Goal: Task Accomplishment & Management: Manage account settings

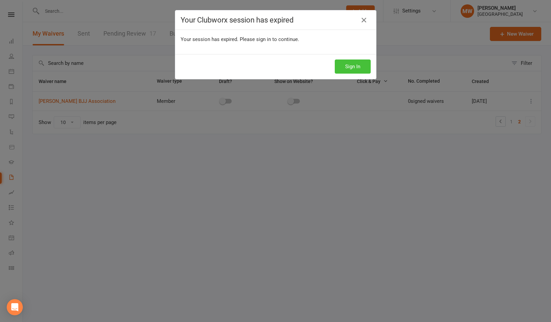
click at [350, 69] on button "Sign In" at bounding box center [353, 66] width 36 height 14
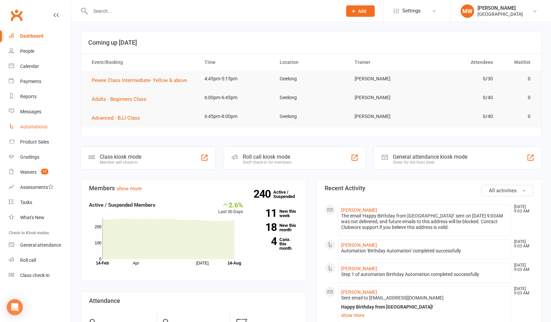
click at [37, 126] on div "Automations" at bounding box center [33, 126] width 27 height 5
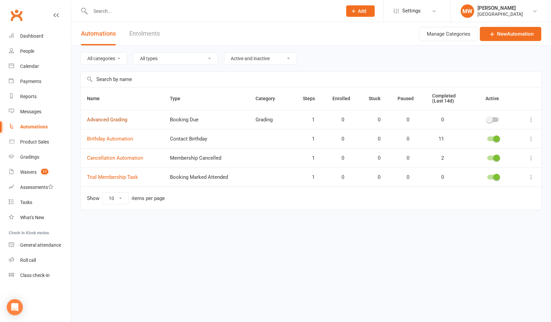
click at [115, 119] on link "Advanced Grading" at bounding box center [107, 119] width 40 height 6
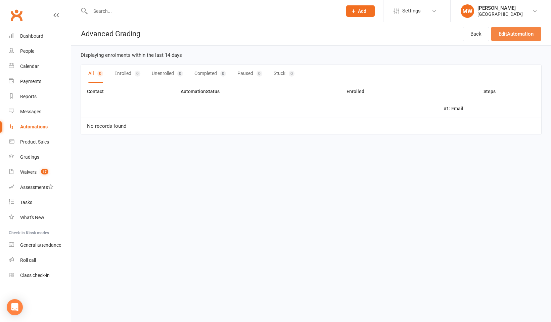
click at [510, 34] on link "Edit Automation" at bounding box center [516, 34] width 50 height 14
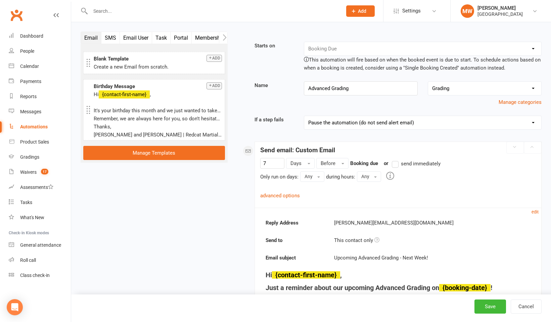
click at [29, 126] on div "Automations" at bounding box center [34, 126] width 28 height 5
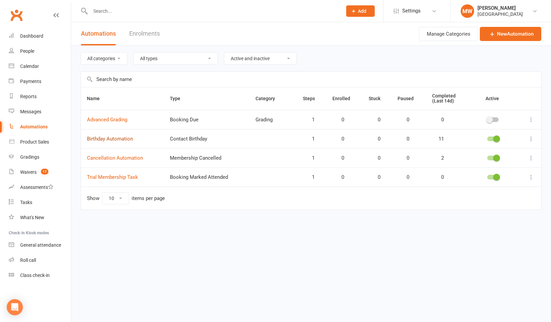
click at [122, 139] on link "Birthday Automation" at bounding box center [110, 139] width 46 height 6
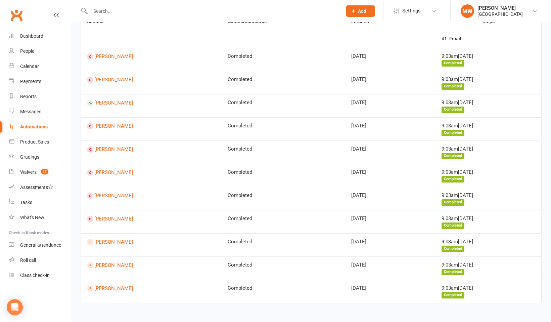
scroll to position [61, 0]
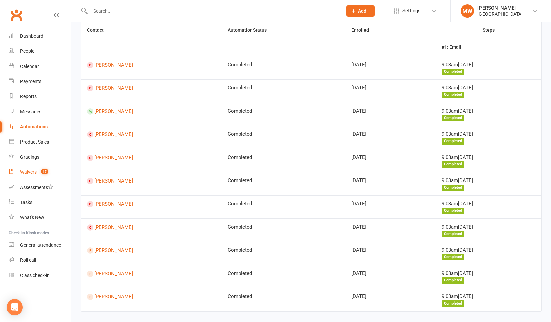
click at [31, 171] on div "Waivers" at bounding box center [28, 171] width 16 height 5
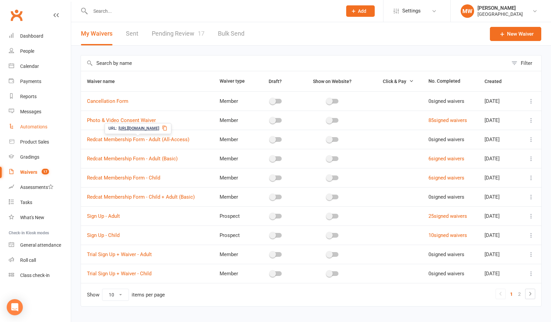
click at [37, 122] on link "Automations" at bounding box center [40, 126] width 62 height 15
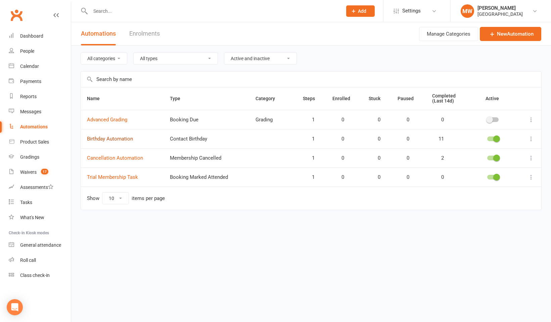
click at [130, 139] on link "Birthday Automation" at bounding box center [110, 139] width 46 height 6
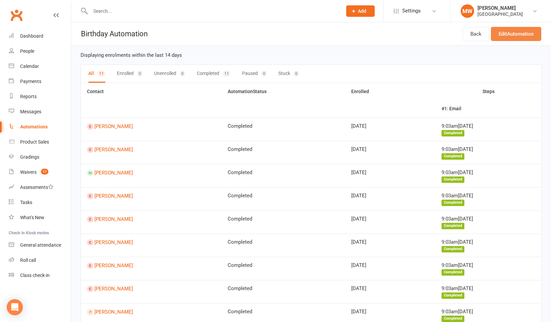
click at [516, 32] on link "Edit Automation" at bounding box center [516, 34] width 50 height 14
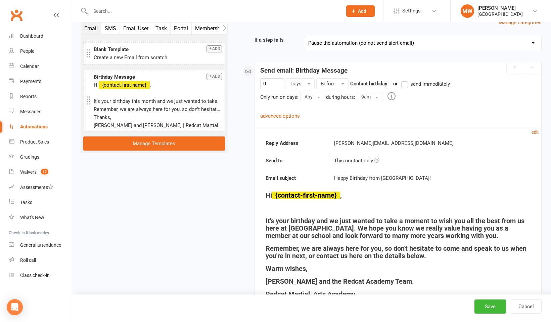
scroll to position [66, 0]
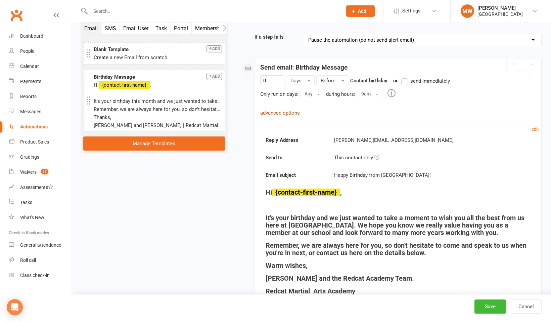
click at [283, 114] on link "advanced options" at bounding box center [280, 113] width 40 height 6
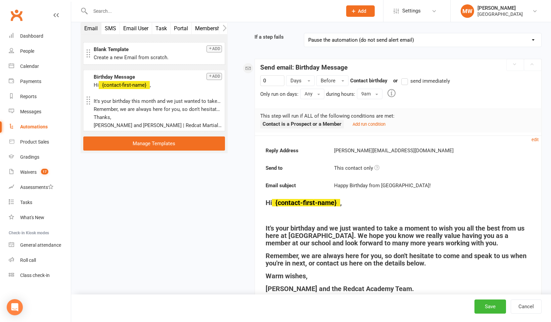
click at [339, 124] on strong "Contact is a Prospect or a Member" at bounding box center [301, 124] width 79 height 6
click at [329, 124] on strong "Contact is a Prospect or a Member" at bounding box center [301, 124] width 79 height 6
click at [275, 124] on strong "Contact is a Prospect or a Member" at bounding box center [301, 124] width 79 height 6
click at [306, 123] on strong "Contact is a Prospect or a Member" at bounding box center [301, 124] width 79 height 6
click at [362, 124] on small "Add run condition" at bounding box center [368, 124] width 33 height 5
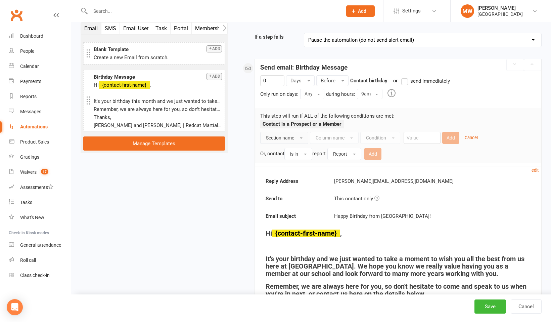
click at [299, 136] on button "Section name" at bounding box center [284, 138] width 48 height 12
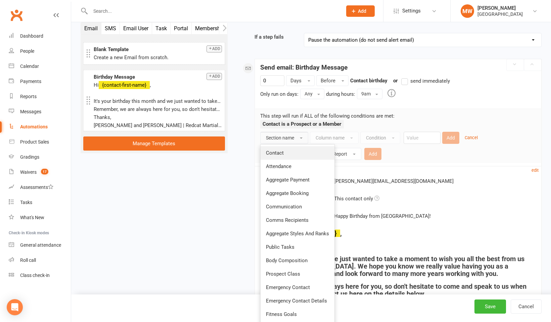
click at [291, 154] on link "Contact" at bounding box center [297, 152] width 74 height 13
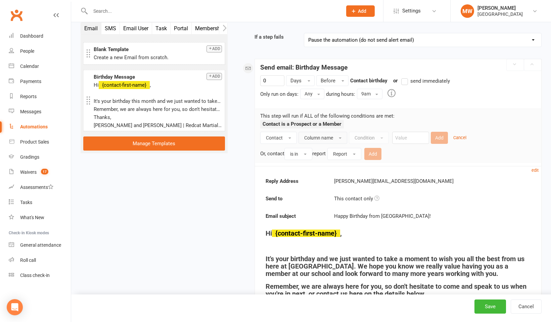
click at [339, 136] on button "Column name" at bounding box center [322, 138] width 49 height 12
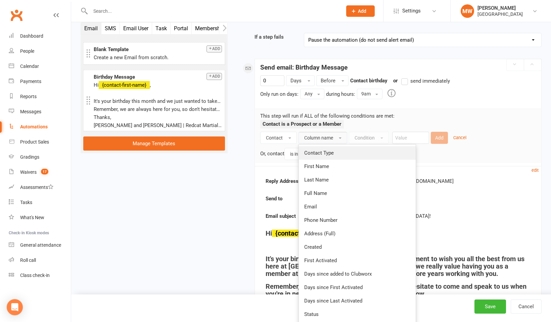
click at [326, 154] on span "Contact Type" at bounding box center [319, 153] width 30 height 6
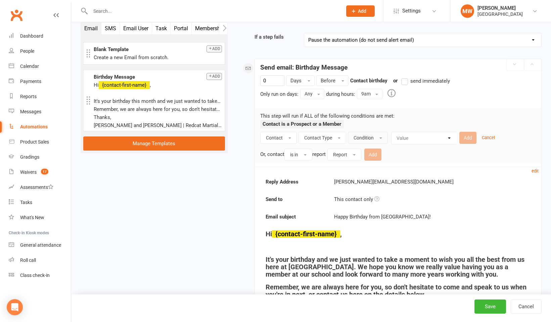
click at [380, 139] on button "Condition" at bounding box center [368, 138] width 40 height 12
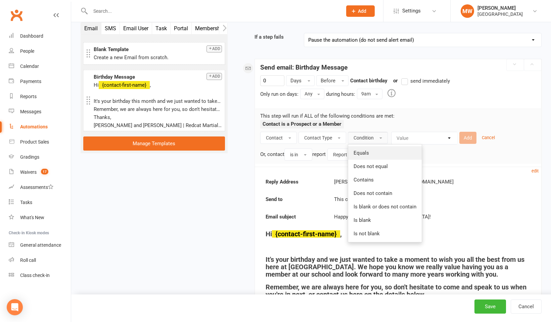
click at [378, 150] on link "Equals" at bounding box center [385, 152] width 74 height 13
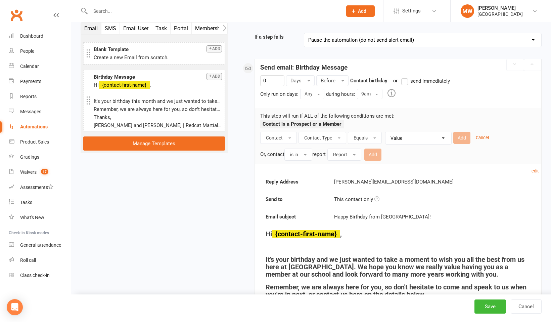
click at [441, 140] on select "Value Member Prospect Non-attending Contact" at bounding box center [420, 138] width 66 height 12
click at [338, 137] on span "button" at bounding box center [339, 137] width 3 height 1
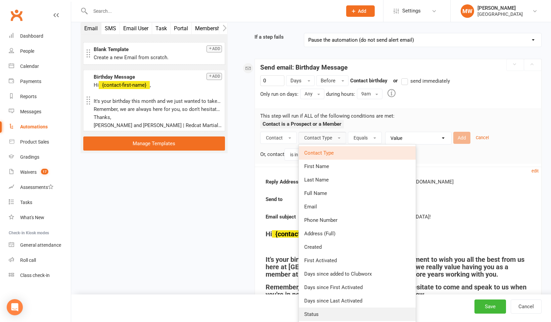
click at [317, 317] on link "Status" at bounding box center [357, 313] width 117 height 13
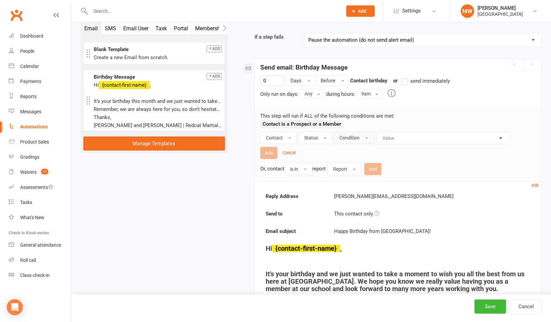
click at [363, 136] on button "Condition" at bounding box center [354, 138] width 40 height 12
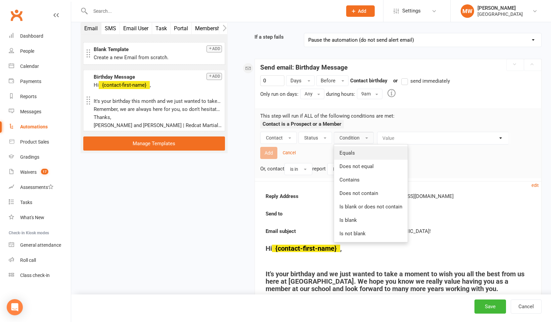
click at [350, 152] on span "Equals" at bounding box center [346, 153] width 15 height 6
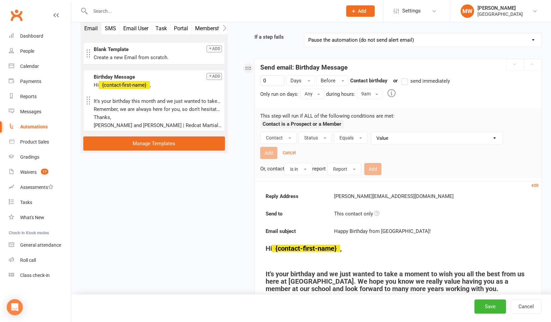
click at [394, 139] on select "Value Prospect: 1st Trial Prospect: 2nd Trial Prospect: 3rd Trial Prospect: Giv…" at bounding box center [438, 138] width 131 height 12
select select "7"
click at [338, 124] on strong "Contact is a Prospect or a Member" at bounding box center [301, 124] width 79 height 6
click at [269, 153] on button "Add" at bounding box center [268, 153] width 17 height 12
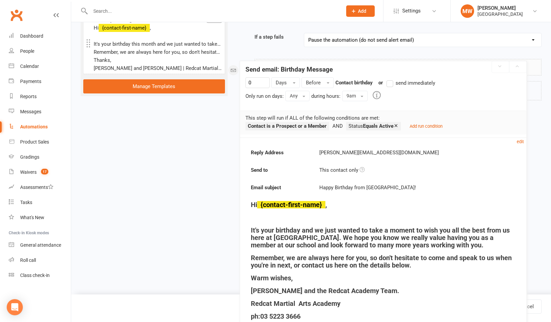
drag, startPoint x: 336, startPoint y: 123, endPoint x: 323, endPoint y: 125, distance: 13.6
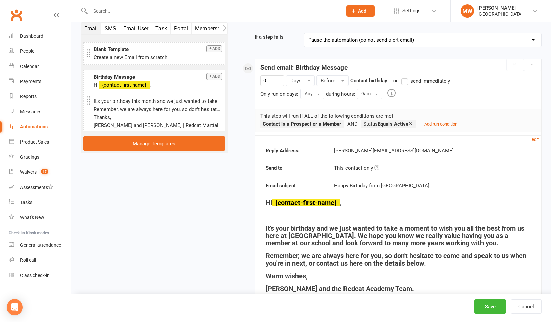
click at [331, 125] on strong "Contact is a Prospect or a Member" at bounding box center [301, 124] width 79 height 6
click at [318, 125] on strong "Contact is a Prospect or a Member" at bounding box center [301, 124] width 79 height 6
click at [319, 125] on strong "Contact is a Prospect or a Member" at bounding box center [301, 124] width 79 height 6
click at [344, 122] on li "Contact is a Prospect or a Member" at bounding box center [310, 124] width 101 height 8
click at [536, 139] on small "edit" at bounding box center [534, 139] width 7 height 5
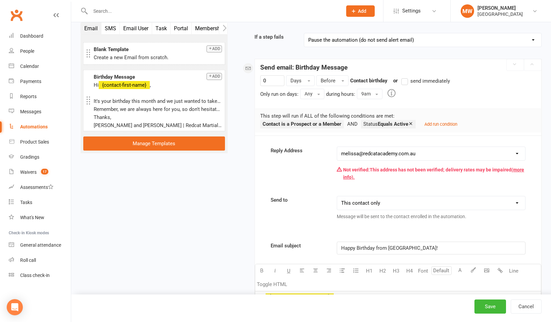
click at [338, 124] on strong "Contact is a Prospect or a Member" at bounding box center [301, 124] width 79 height 6
click at [262, 120] on li "Contact is a Prospect or a Member" at bounding box center [310, 124] width 101 height 8
click at [339, 121] on strong "Contact is a Prospect or a Member" at bounding box center [301, 124] width 79 height 6
click at [341, 122] on strong "Contact is a Prospect or a Member" at bounding box center [301, 124] width 79 height 6
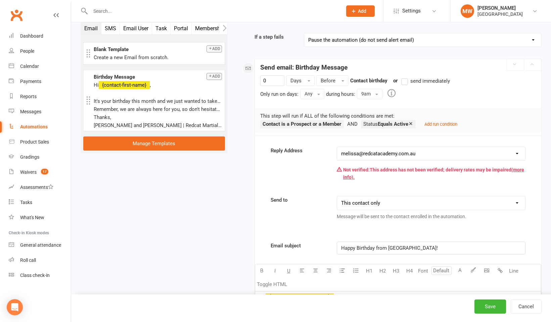
click at [391, 115] on p "This step will run if ALL of the following conditions are met:" at bounding box center [398, 116] width 276 height 8
click at [328, 123] on strong "Contact is a Prospect or a Member" at bounding box center [301, 124] width 79 height 6
click at [487, 305] on button "Save" at bounding box center [490, 306] width 32 height 14
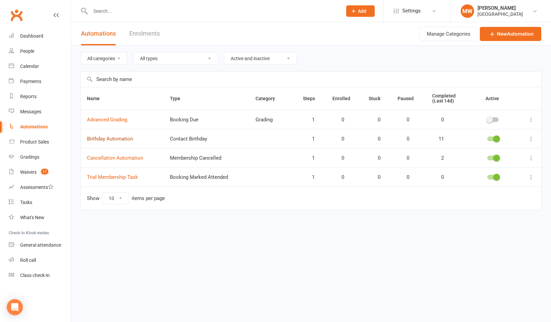
click at [109, 138] on link "Birthday Automation" at bounding box center [110, 139] width 46 height 6
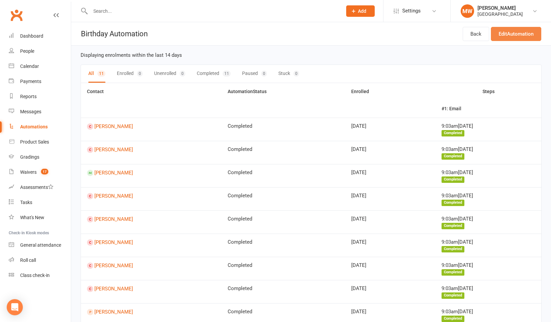
click at [504, 35] on link "Edit Automation" at bounding box center [516, 34] width 50 height 14
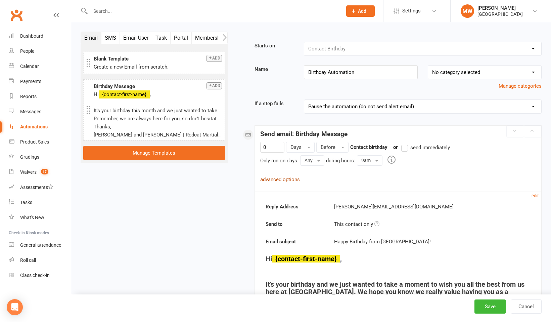
click at [274, 179] on link "advanced options" at bounding box center [280, 179] width 40 height 6
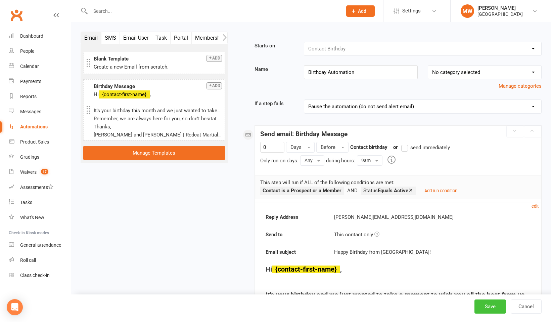
click at [490, 305] on button "Save" at bounding box center [490, 306] width 32 height 14
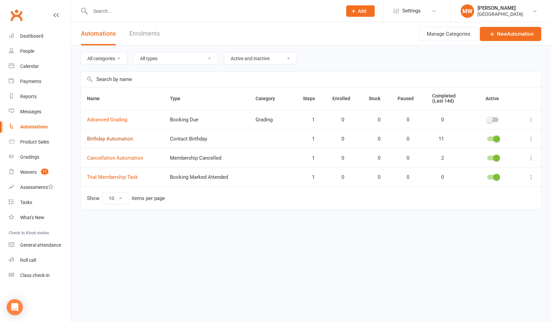
click at [113, 138] on link "Birthday Automation" at bounding box center [110, 139] width 46 height 6
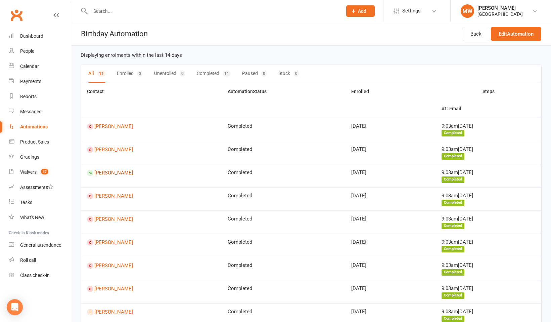
click at [104, 172] on link "[PERSON_NAME]" at bounding box center [151, 172] width 129 height 6
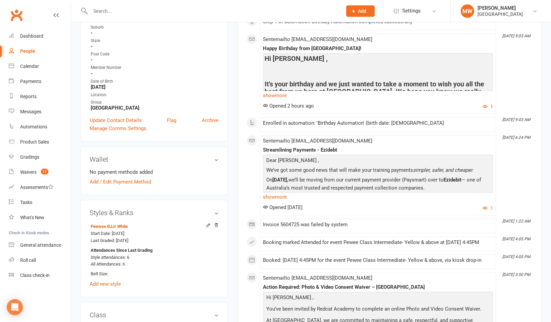
scroll to position [149, 0]
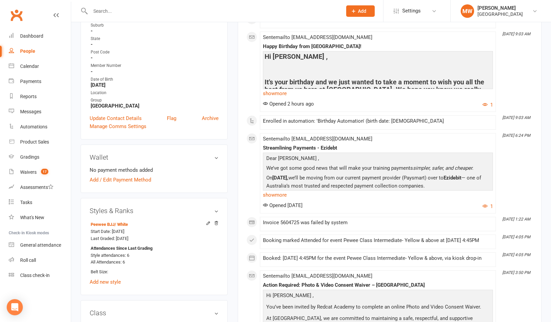
click at [361, 70] on h4 at bounding box center [377, 68] width 227 height 7
click at [279, 95] on link "show more" at bounding box center [378, 93] width 230 height 9
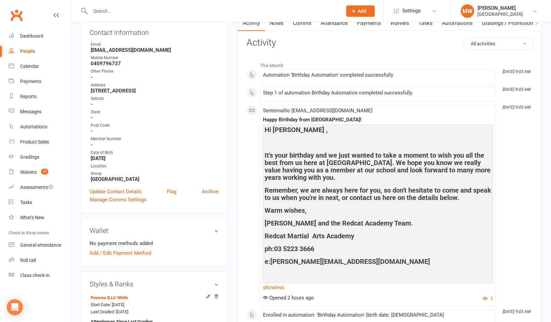
scroll to position [88, 0]
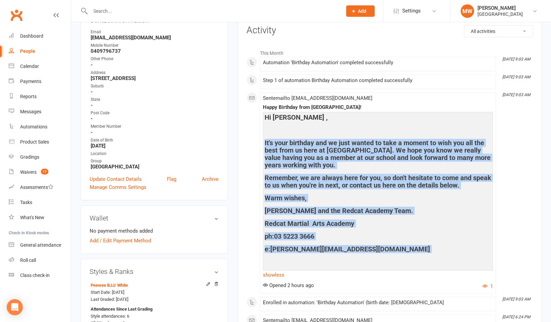
drag, startPoint x: 265, startPoint y: 140, endPoint x: 406, endPoint y: 256, distance: 183.3
click at [406, 256] on div "Hi [PERSON_NAME] , It's your birthday and we just wanted to take a moment to wi…" at bounding box center [377, 190] width 227 height 154
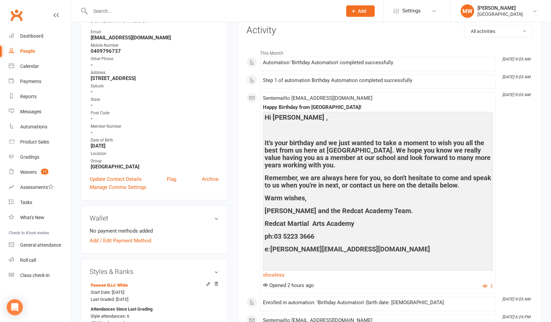
click at [263, 142] on div "Hi [PERSON_NAME] , It's your birthday and we just wanted to take a moment to wi…" at bounding box center [378, 195] width 230 height 167
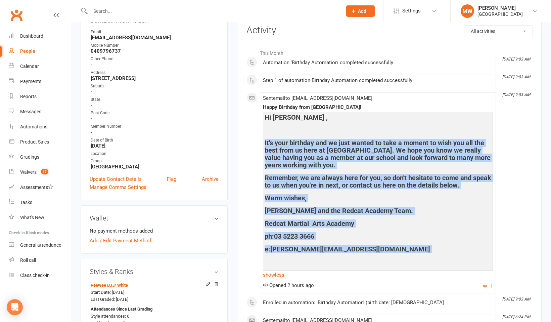
drag, startPoint x: 264, startPoint y: 142, endPoint x: 391, endPoint y: 253, distance: 168.8
click at [391, 254] on div "Hi [PERSON_NAME] , It's your birthday and we just wanted to take a moment to wi…" at bounding box center [377, 190] width 227 height 154
copy div "It's your birthday and we just wanted to take a moment to wish you all the best…"
click at [26, 127] on div "Automations" at bounding box center [33, 126] width 27 height 5
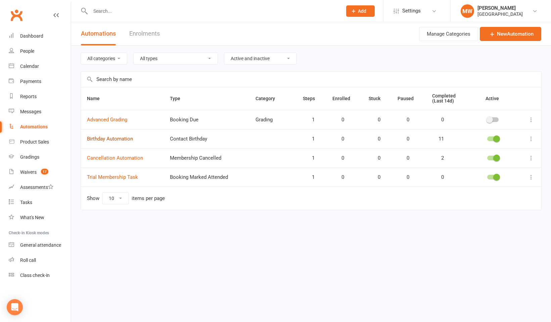
click at [104, 141] on link "Birthday Automation" at bounding box center [110, 139] width 46 height 6
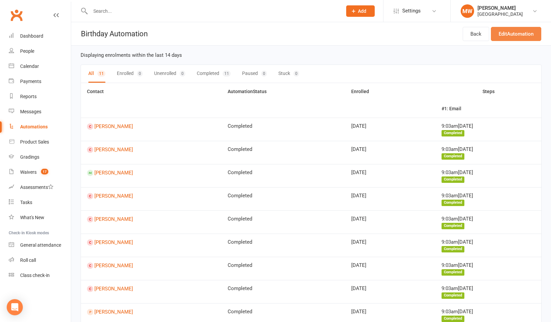
click at [506, 35] on link "Edit Automation" at bounding box center [516, 34] width 50 height 14
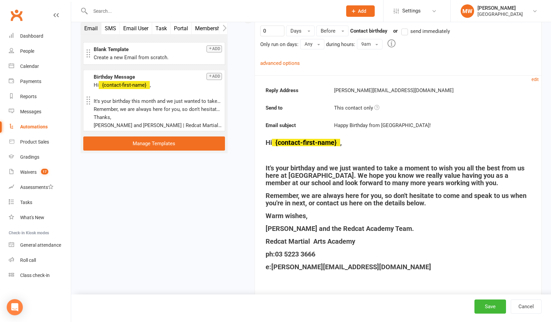
scroll to position [161, 0]
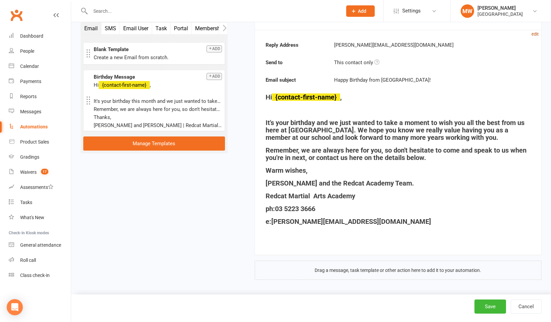
click at [535, 33] on small "edit" at bounding box center [534, 34] width 7 height 5
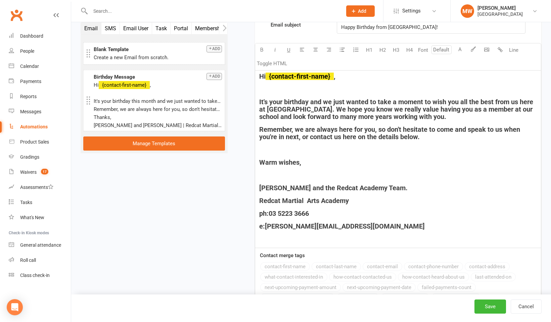
scroll to position [276, 0]
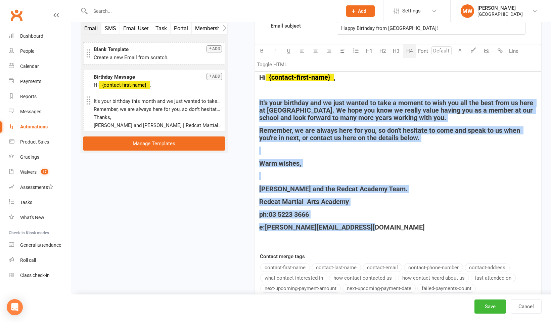
drag, startPoint x: 258, startPoint y: 102, endPoint x: 390, endPoint y: 229, distance: 182.5
click at [390, 229] on div "Hi ﻿ {contact-first-name} , It's your birthday and we just wanted to take a mom…" at bounding box center [398, 159] width 286 height 177
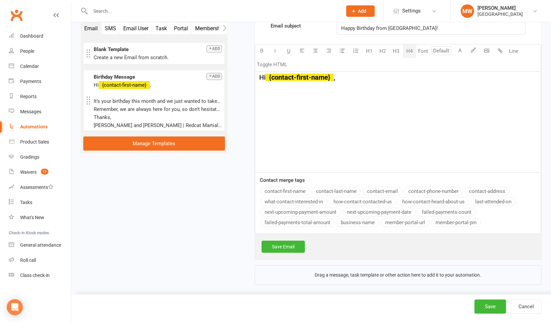
click at [260, 94] on div "Hi ﻿ {contact-first-name} , ﻿" at bounding box center [398, 121] width 286 height 101
click at [260, 90] on span at bounding box center [260, 90] width 2 height 8
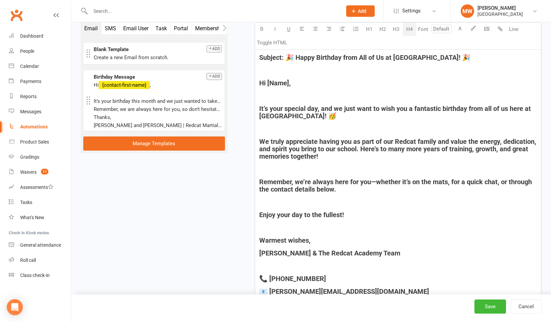
scroll to position [306, 0]
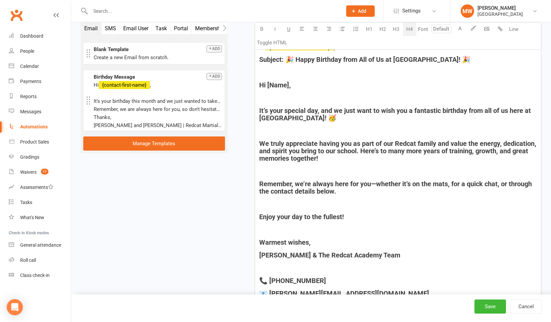
click at [265, 100] on h4 "﻿" at bounding box center [398, 97] width 278 height 7
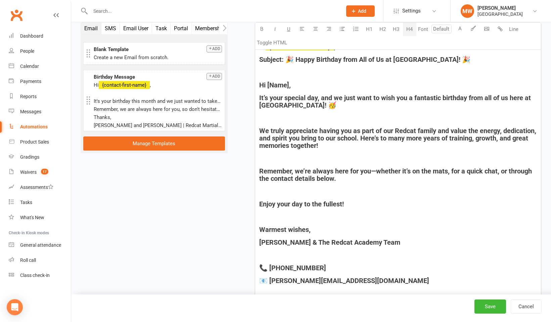
click at [264, 122] on div "Hi ﻿ {contact-first-name} , Subject: 🎉 Happy Birthday from All of Us at [GEOGRA…" at bounding box center [398, 178] width 286 height 274
click at [265, 118] on h4 "﻿" at bounding box center [398, 117] width 278 height 7
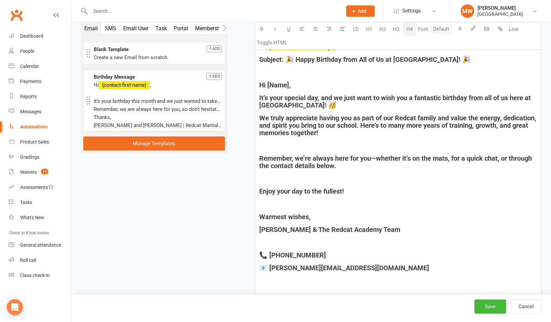
click at [259, 149] on div "Hi ﻿ {contact-first-name} , Subject: 🎉 Happy Birthday from All of Us at [GEOGRA…" at bounding box center [398, 171] width 286 height 261
click at [265, 145] on h4 "﻿" at bounding box center [398, 145] width 278 height 7
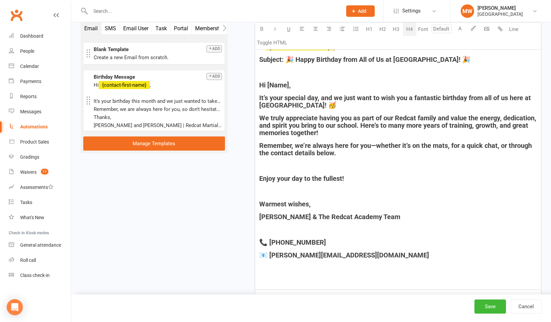
click at [269, 169] on h4 "﻿" at bounding box center [398, 165] width 278 height 7
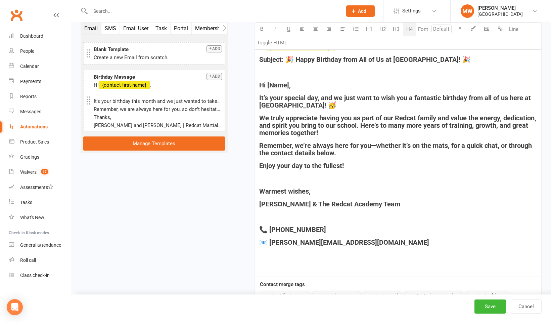
click at [263, 179] on h4 "﻿" at bounding box center [398, 178] width 278 height 7
click at [291, 217] on h4 "﻿" at bounding box center [398, 216] width 278 height 7
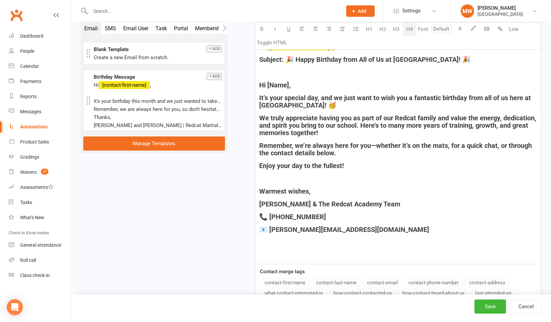
click at [275, 223] on div "Hi ﻿ {contact-first-name} , Subject: 🎉 Happy Birthday from All of Us at [GEOGRA…" at bounding box center [398, 152] width 286 height 223
click at [289, 85] on span "Hi [Name]," at bounding box center [275, 85] width 32 height 8
click at [297, 283] on button "contact-first-name" at bounding box center [285, 282] width 50 height 9
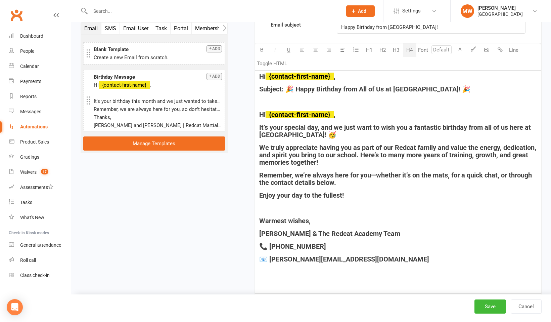
scroll to position [274, 0]
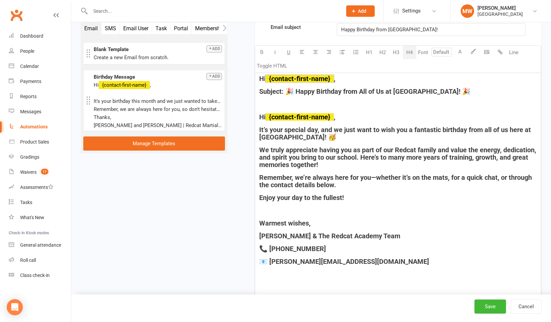
drag, startPoint x: 340, startPoint y: 78, endPoint x: 255, endPoint y: 74, distance: 85.7
click at [255, 74] on div "Hi ﻿ {contact-first-name} , Subject: 🎉 Happy Birthday from All of Us at [GEOGRA…" at bounding box center [398, 184] width 286 height 223
drag, startPoint x: 431, startPoint y: 30, endPoint x: 338, endPoint y: 29, distance: 93.0
click at [338, 29] on div "Happy Birthday from [GEOGRAPHIC_DATA]!" at bounding box center [431, 29] width 188 height 12
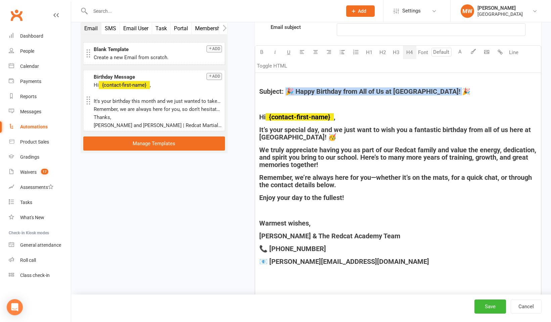
drag, startPoint x: 465, startPoint y: 91, endPoint x: 286, endPoint y: 92, distance: 178.6
click at [286, 92] on h4 "Subject: 🎉 Happy Birthday from All of Us at [GEOGRAPHIC_DATA]! 🎉" at bounding box center [398, 91] width 278 height 7
copy span "🎉 Happy Birthday from All of Us at [GEOGRAPHIC_DATA]! 🎉"
click at [343, 31] on p "﻿" at bounding box center [431, 30] width 180 height 8
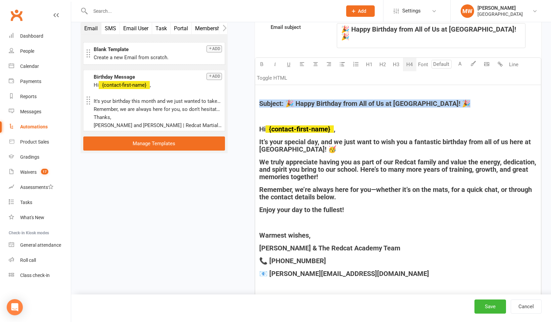
drag, startPoint x: 461, startPoint y: 92, endPoint x: 265, endPoint y: 104, distance: 196.4
click at [265, 104] on div "﻿ Subject: 🎉 Happy Birthday from All of Us at [GEOGRAPHIC_DATA]! 🎉 ﻿ Hi ﻿ {cont…" at bounding box center [398, 196] width 286 height 223
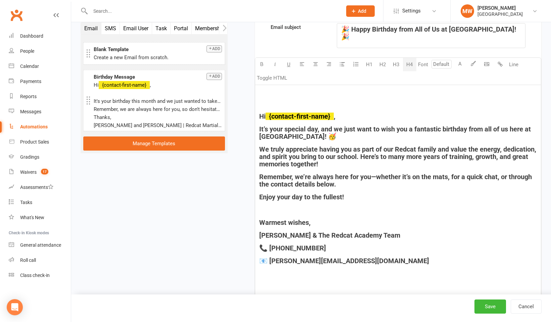
click at [261, 100] on h4 "﻿" at bounding box center [398, 103] width 278 height 7
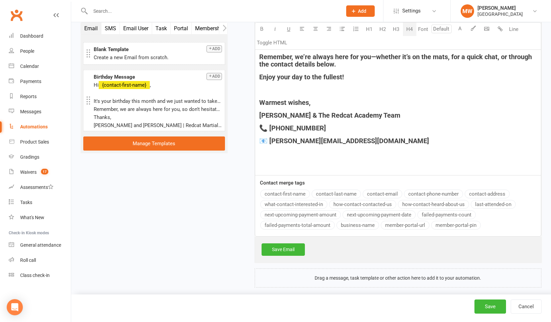
scroll to position [382, 0]
click at [490, 308] on button "Save" at bounding box center [490, 306] width 32 height 14
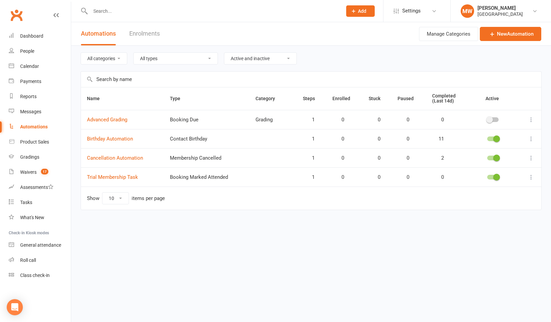
click at [42, 127] on div "Automations" at bounding box center [34, 126] width 28 height 5
click at [109, 11] on input "text" at bounding box center [212, 10] width 249 height 9
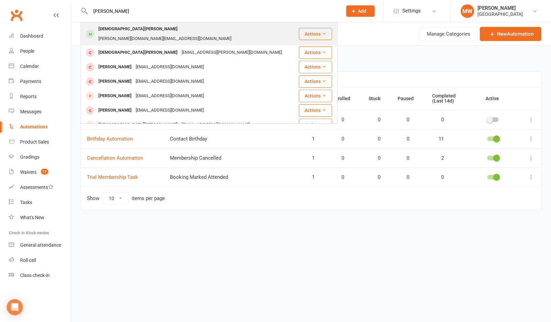
type input "[PERSON_NAME]"
click at [118, 31] on div "[DEMOGRAPHIC_DATA][PERSON_NAME]" at bounding box center [137, 29] width 83 height 10
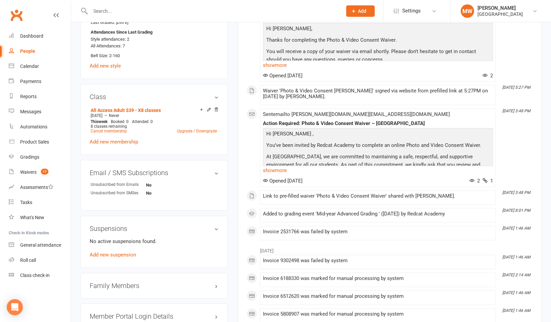
scroll to position [440, 0]
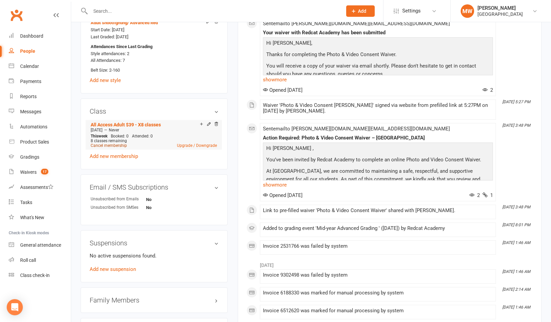
click at [115, 143] on link "Cancel membership" at bounding box center [109, 145] width 36 height 5
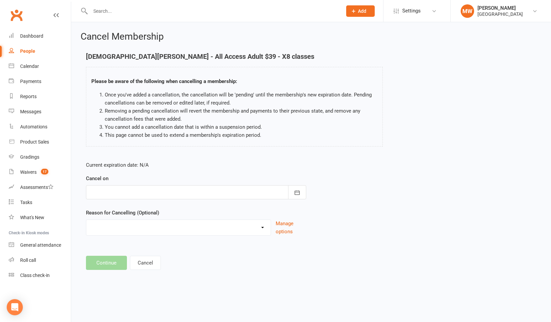
click at [122, 193] on div at bounding box center [196, 192] width 220 height 14
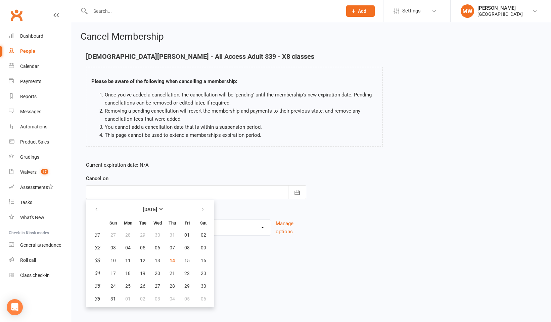
click at [201, 160] on div "Current expiration date: N/A Cancel on [DATE] Sun Mon Tue Wed Thu Fri Sat 31 27…" at bounding box center [196, 200] width 230 height 89
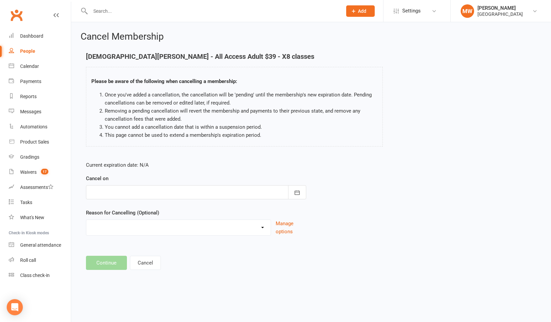
click at [118, 194] on div at bounding box center [196, 192] width 220 height 14
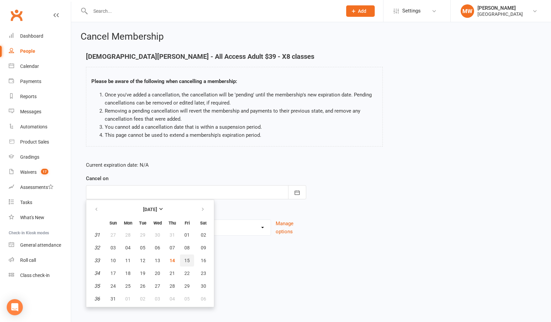
click at [187, 259] on span "15" at bounding box center [186, 259] width 5 height 5
type input "[DATE]"
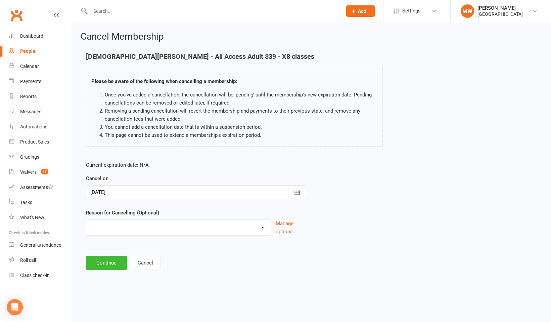
click at [167, 226] on select "Holiday Injury Other reason" at bounding box center [178, 226] width 184 height 13
select select "0"
click at [116, 263] on button "Continue" at bounding box center [106, 262] width 41 height 14
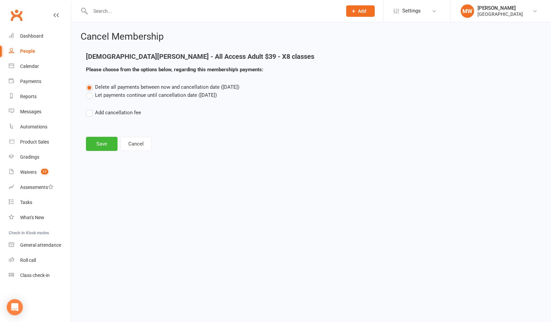
click at [89, 96] on label "Let payments continue until cancellation date ([DATE])" at bounding box center [151, 95] width 131 height 8
click at [89, 91] on input "Let payments continue until cancellation date ([DATE])" at bounding box center [88, 91] width 4 height 0
click at [88, 112] on label "Add cancellation fee" at bounding box center [113, 112] width 55 height 8
click at [88, 108] on input "Add cancellation fee" at bounding box center [88, 108] width 4 height 0
click at [88, 113] on label "Add cancellation fee" at bounding box center [113, 112] width 55 height 8
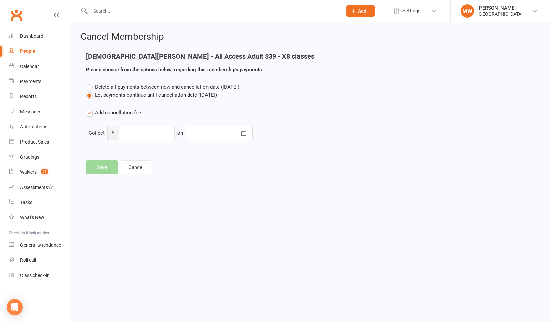
click at [88, 108] on input "Add cancellation fee" at bounding box center [88, 108] width 4 height 0
click at [56, 14] on icon at bounding box center [55, 14] width 5 height 5
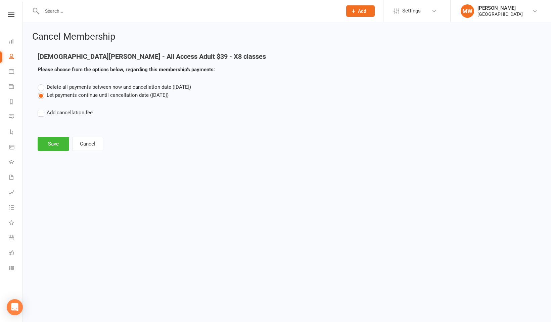
click at [56, 14] on input "text" at bounding box center [188, 10] width 297 height 9
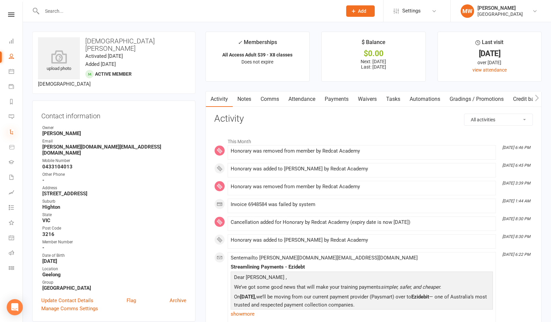
click at [11, 129] on icon at bounding box center [11, 131] width 5 height 5
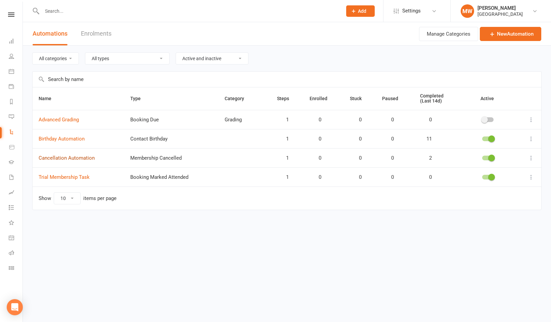
click at [73, 155] on link "Cancellation Automation" at bounding box center [67, 158] width 56 height 6
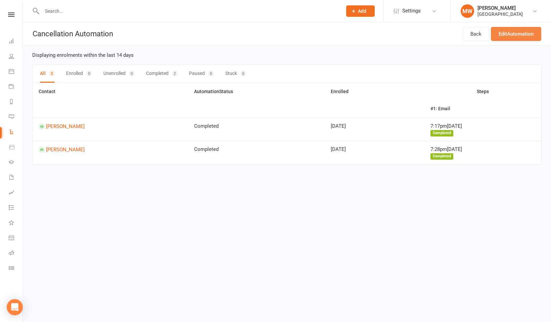
click at [512, 33] on link "Edit Automation" at bounding box center [516, 34] width 50 height 14
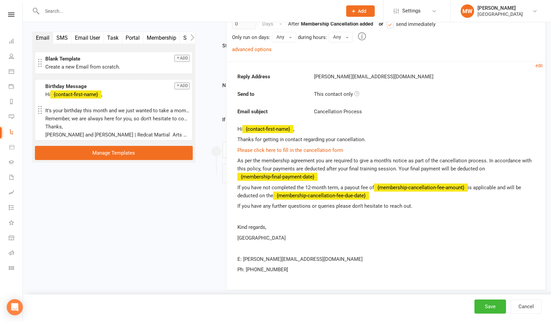
drag, startPoint x: 231, startPoint y: 98, endPoint x: 235, endPoint y: 127, distance: 28.5
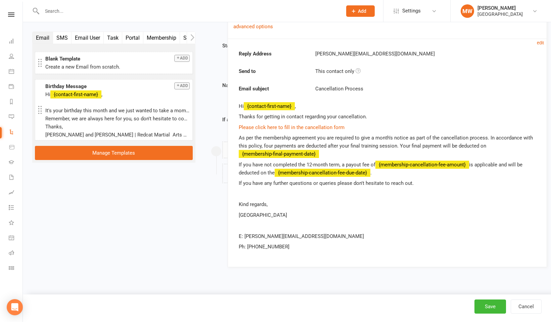
drag, startPoint x: 233, startPoint y: 92, endPoint x: 234, endPoint y: 103, distance: 11.2
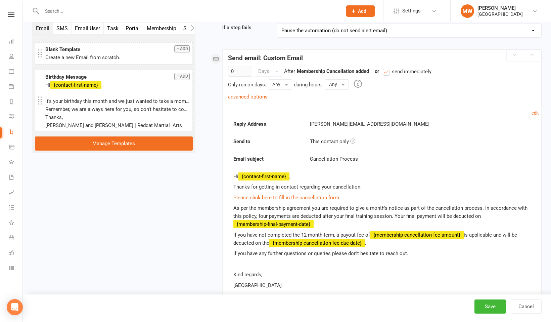
scroll to position [174, 0]
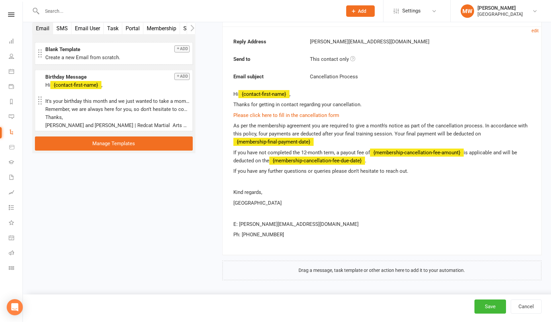
click at [233, 92] on div "Reply Address [PERSON_NAME][EMAIL_ADDRESS][DOMAIN_NAME] Send to This contact on…" at bounding box center [382, 141] width 319 height 228
click at [262, 102] on p "Thanks for getting in contact regarding your cancellation." at bounding box center [381, 104] width 297 height 8
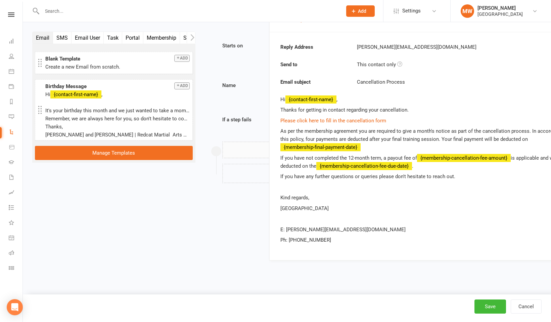
drag, startPoint x: 233, startPoint y: 93, endPoint x: 261, endPoint y: 96, distance: 27.8
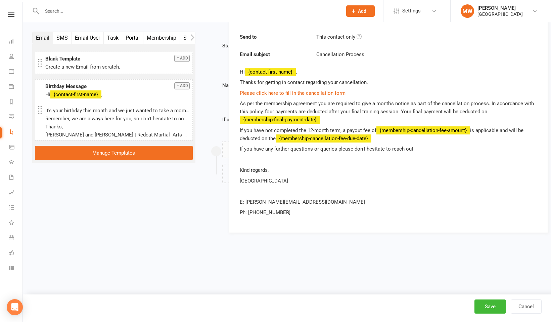
drag, startPoint x: 295, startPoint y: 237, endPoint x: 312, endPoint y: 218, distance: 25.9
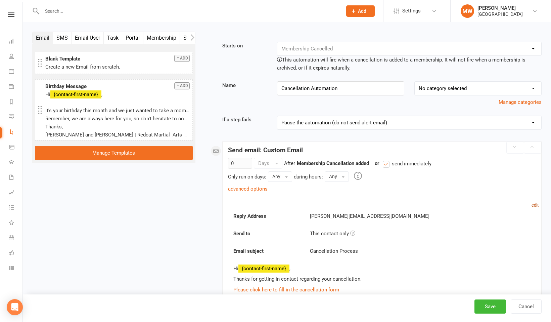
click at [535, 205] on small "edit" at bounding box center [534, 204] width 7 height 5
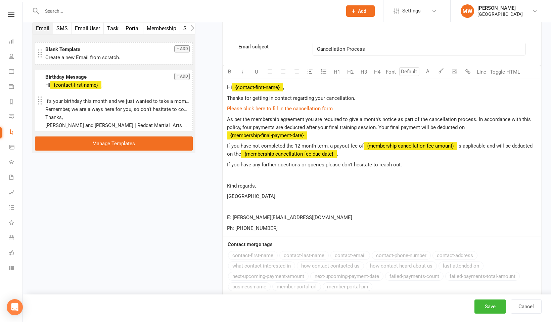
scroll to position [269, 0]
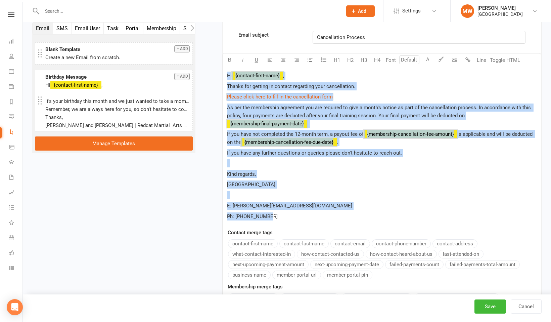
drag, startPoint x: 226, startPoint y: 75, endPoint x: 377, endPoint y: 213, distance: 204.5
click at [377, 213] on div "Hi ﻿ {contact-first-name} , Thanks for getting in contact regarding your cancel…" at bounding box center [382, 146] width 318 height 158
copy div "Hi ﻿ {contact-first-name} , Thanks for getting in contact regarding your cancel…"
click at [285, 213] on p "Ph: [PHONE_NUMBER]" at bounding box center [382, 216] width 310 height 8
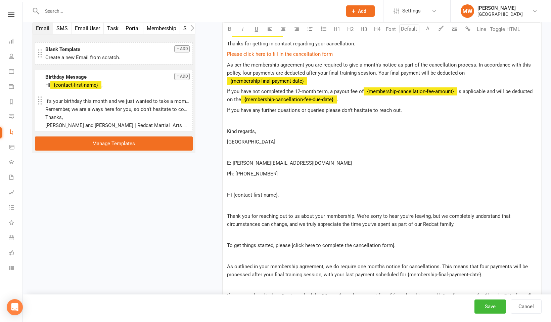
scroll to position [257, 0]
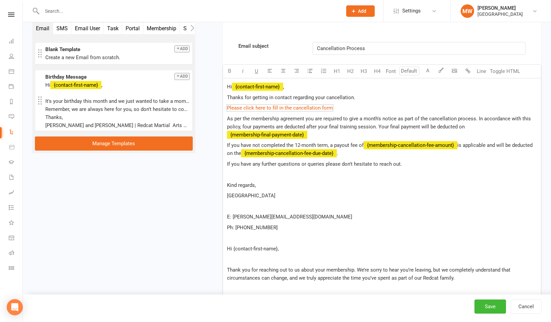
click at [334, 107] on p "$ Please click here to fill in the cancellation form $" at bounding box center [382, 108] width 310 height 8
drag, startPoint x: 334, startPoint y: 107, endPoint x: 227, endPoint y: 104, distance: 107.4
click at [226, 104] on div "Hi ﻿ {contact-first-name} , Thanks for getting in contact regarding your cancel…" at bounding box center [382, 264] width 318 height 372
copy link "Please click here to fill in the cancellation form"
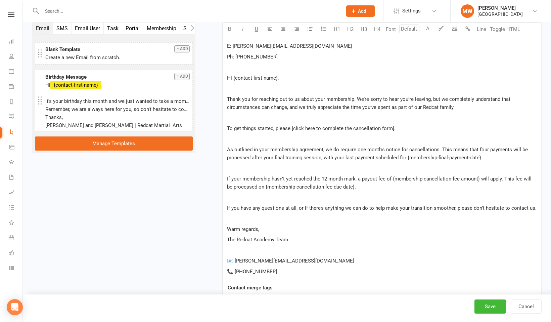
scroll to position [438, 0]
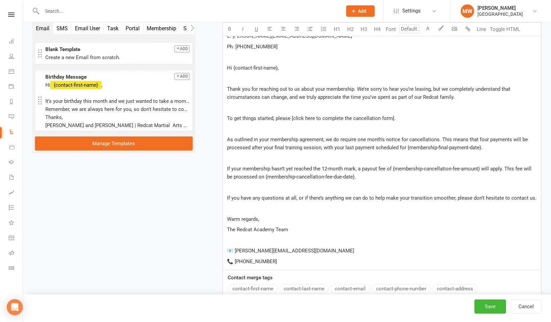
click at [392, 118] on span "To get things started, please [click here to complete the cancellation form]." at bounding box center [311, 118] width 168 height 6
click at [295, 117] on span "To get things started, please $ Please click here to fill in the cancellation f…" at bounding box center [315, 118] width 176 height 6
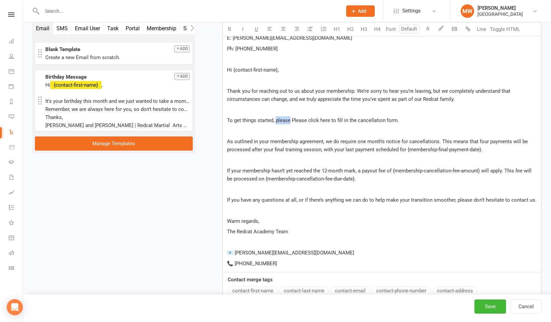
drag, startPoint x: 290, startPoint y: 119, endPoint x: 275, endPoint y: 119, distance: 14.4
click at [275, 119] on span "To get things started, please Please click here to fill in the cancellation for…" at bounding box center [313, 120] width 172 height 6
click at [385, 121] on p "To get things started, Please click here to fill in the cancellation form." at bounding box center [382, 120] width 310 height 8
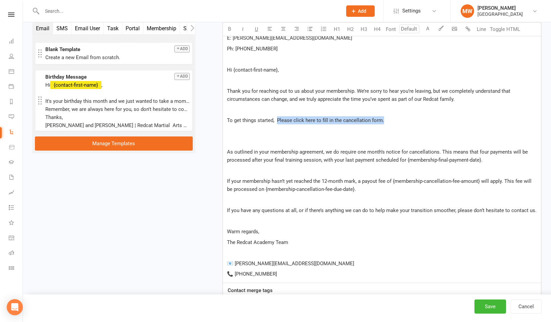
drag, startPoint x: 277, startPoint y: 119, endPoint x: 383, endPoint y: 116, distance: 106.1
click at [383, 117] on p "To get things started, Please click here to fill in the cancellation form." at bounding box center [382, 120] width 310 height 8
click at [275, 121] on span "To get things started, Please click here to fill in the cancellation form." at bounding box center [305, 120] width 157 height 6
click at [227, 120] on span "To get things started, Please click here to fill in the cancellation form." at bounding box center [305, 120] width 157 height 6
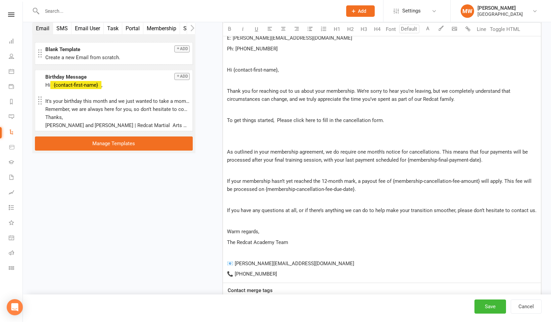
click at [228, 120] on span "To get things started, Please click here to fill in the cancellation form." at bounding box center [305, 120] width 157 height 6
drag, startPoint x: 228, startPoint y: 120, endPoint x: 274, endPoint y: 118, distance: 45.7
click at [274, 118] on span "To get things started, Please click here to fill in the cancellation form." at bounding box center [305, 120] width 157 height 6
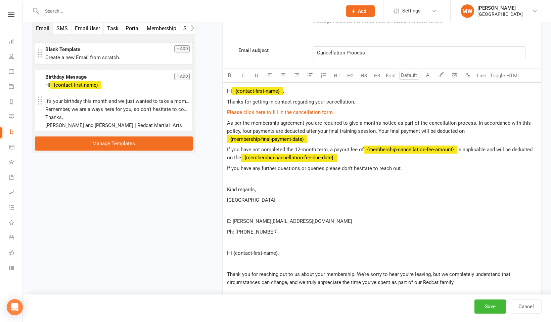
scroll to position [248, 0]
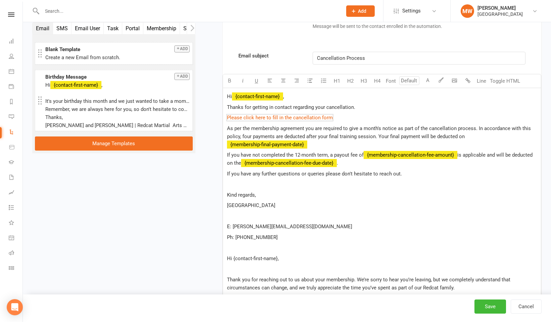
click at [228, 112] on div "Hi ﻿ {contact-first-name} , Thanks for getting in contact regarding your cancel…" at bounding box center [382, 279] width 318 height 383
click at [356, 107] on span "Thanks for getting in contact regarding your cancellation. To get things starte…" at bounding box center [315, 107] width 177 height 6
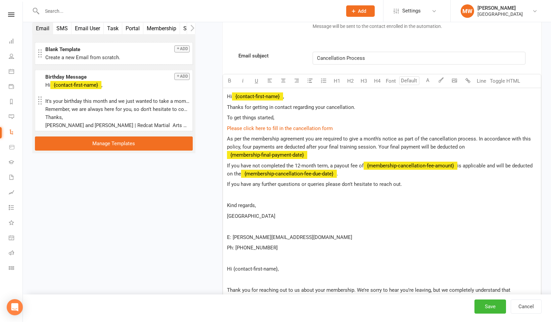
click at [226, 126] on div "Hi ﻿ {contact-first-name} , Thanks for getting in contact regarding your cancel…" at bounding box center [382, 284] width 318 height 393
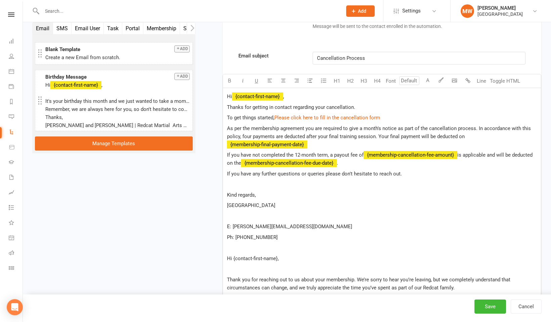
click at [349, 207] on p "[GEOGRAPHIC_DATA]" at bounding box center [382, 205] width 310 height 8
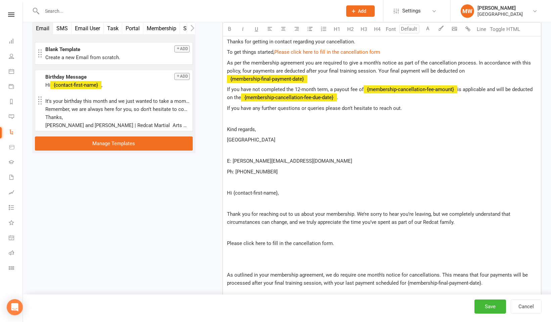
scroll to position [413, 0]
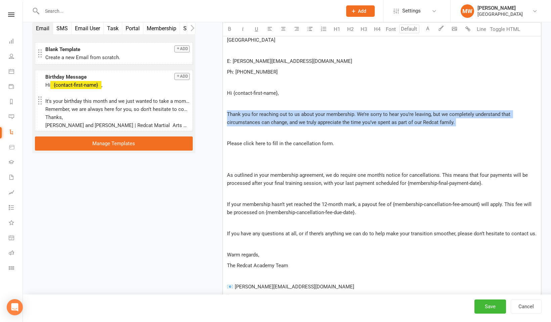
drag, startPoint x: 226, startPoint y: 112, endPoint x: 485, endPoint y: 135, distance: 260.4
click at [485, 135] on div "Hi ﻿ {contact-first-name} , Thanks for getting in contact regarding your cancel…" at bounding box center [382, 114] width 318 height 383
copy div "Thank you for reaching out to us about your membership. We’re sorry to hear you…"
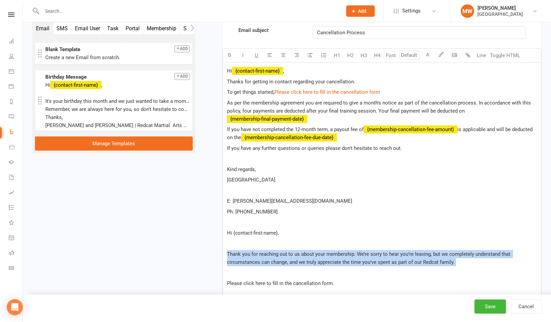
scroll to position [269, 0]
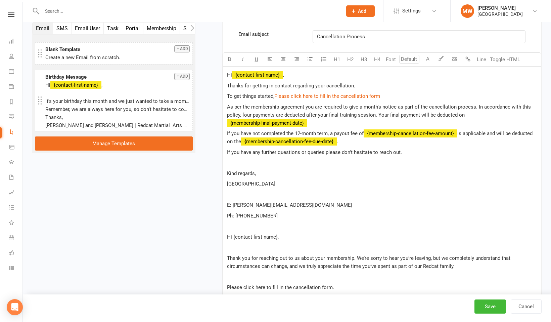
click at [358, 86] on p "Thanks for getting in contact regarding your cancellation." at bounding box center [382, 86] width 310 height 8
drag, startPoint x: 358, startPoint y: 86, endPoint x: 221, endPoint y: 90, distance: 137.7
click at [221, 90] on div "Starts on Booking Cancelled Booking Due Booking Late-Cancelled Booking Marked A…" at bounding box center [373, 193] width 336 height 843
drag, startPoint x: 357, startPoint y: 86, endPoint x: 223, endPoint y: 86, distance: 134.6
click at [223, 86] on div "Hi ﻿ {contact-first-name} , Thanks for getting in contact regarding your cancel…" at bounding box center [382, 257] width 318 height 383
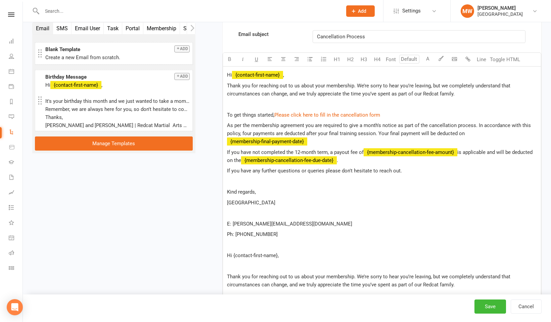
click at [234, 108] on div "Hi ﻿ {contact-first-name} , Thank you for reaching out to us about your members…" at bounding box center [382, 266] width 318 height 401
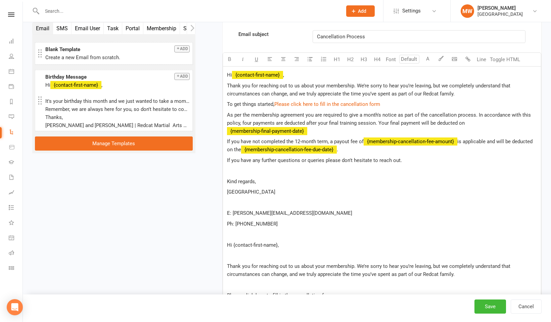
click at [457, 94] on p "Thank you for reaching out to us about your membership. We’re sorry to hear you…" at bounding box center [382, 90] width 310 height 16
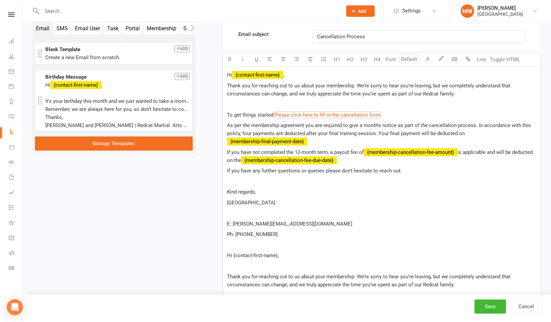
click at [390, 115] on p "To get things started, $ Please click here to fill in the cancellation form $ ﻿" at bounding box center [382, 115] width 310 height 8
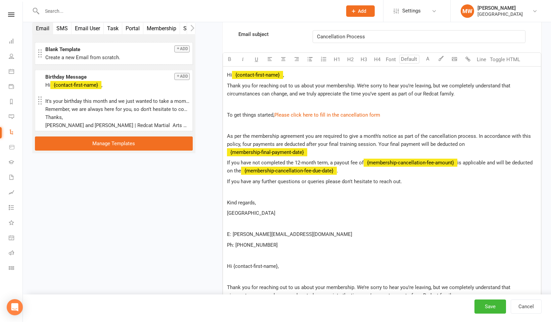
click at [233, 105] on p "﻿" at bounding box center [382, 104] width 310 height 8
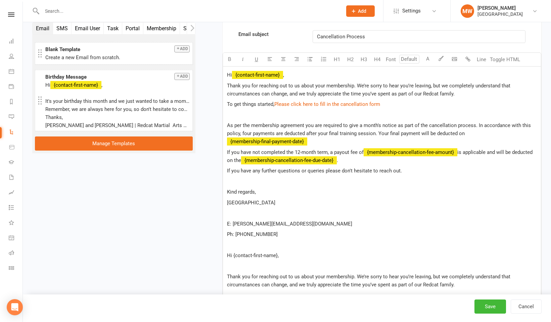
click at [227, 119] on div "Hi ﻿ {contact-first-name} , Thank you for reaching out to us about your members…" at bounding box center [382, 266] width 318 height 401
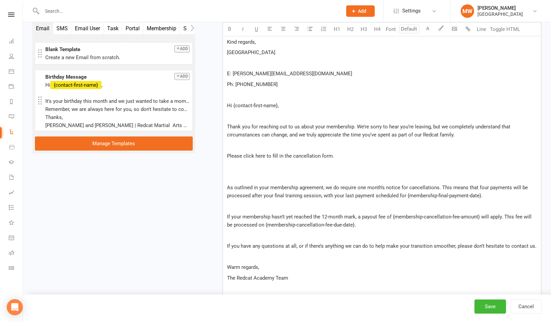
scroll to position [409, 0]
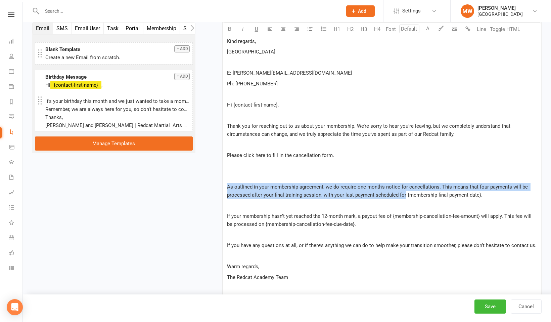
drag, startPoint x: 227, startPoint y: 186, endPoint x: 404, endPoint y: 196, distance: 177.2
click at [404, 196] on span "As outlined in your membership agreement, we do require one month’s notice for …" at bounding box center [378, 191] width 302 height 14
copy span "As outlined in your membership agreement, we do require one month’s notice for …"
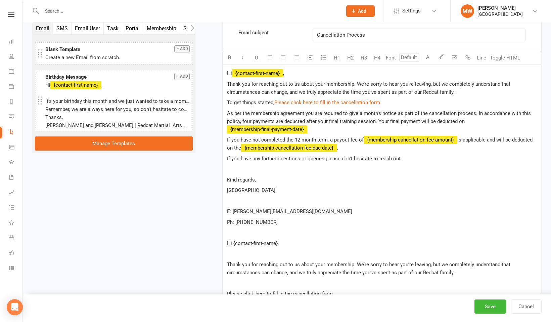
scroll to position [263, 0]
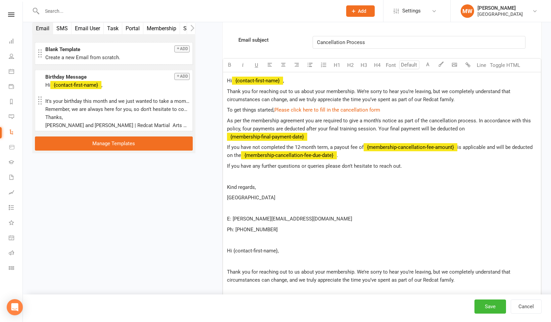
drag, startPoint x: 465, startPoint y: 126, endPoint x: 389, endPoint y: 132, distance: 76.4
click at [389, 132] on p "﻿ $ ﻿ $ As per the membership agreement you are required to give a month's noti…" at bounding box center [382, 128] width 310 height 24
click at [375, 129] on span "As per the membership agreement you are required to give a month's notice as pa…" at bounding box center [379, 124] width 305 height 14
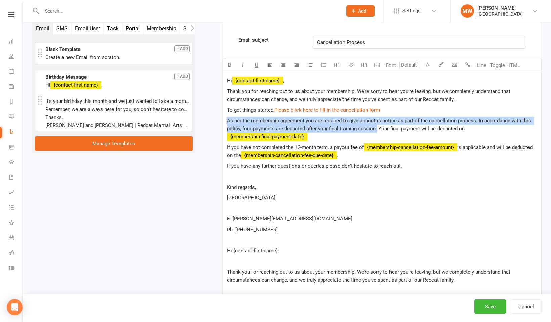
drag, startPoint x: 376, startPoint y: 129, endPoint x: 225, endPoint y: 119, distance: 151.7
click at [225, 119] on div "Hi ﻿ {contact-first-name} , Thank you for reaching out to us about your members…" at bounding box center [382, 267] width 318 height 391
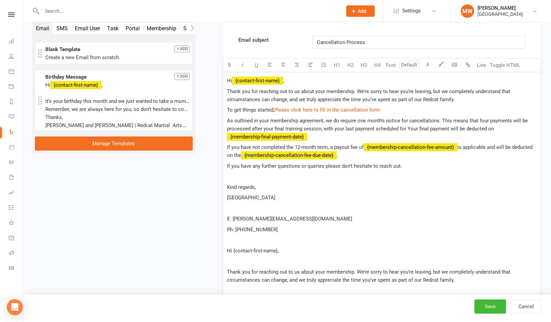
drag, startPoint x: 406, startPoint y: 127, endPoint x: 494, endPoint y: 129, distance: 88.6
click at [494, 129] on p "As outlined in your membership agreement, we do require one month’s notice for …" at bounding box center [382, 128] width 310 height 24
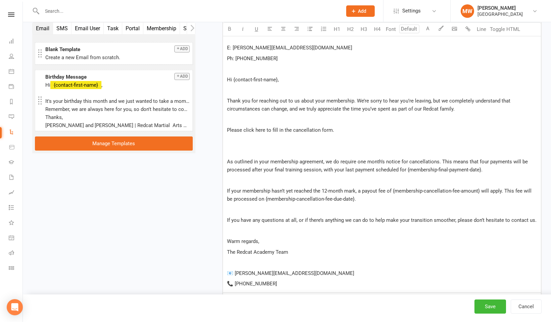
scroll to position [427, 0]
drag, startPoint x: 227, startPoint y: 190, endPoint x: 392, endPoint y: 189, distance: 165.1
click at [392, 189] on span "If your membership hasn’t yet reached the 12-month mark, a payout fee of {membe…" at bounding box center [380, 194] width 306 height 14
copy span "If your membership hasn’t yet reached the 12-month mark, a payout fee of"
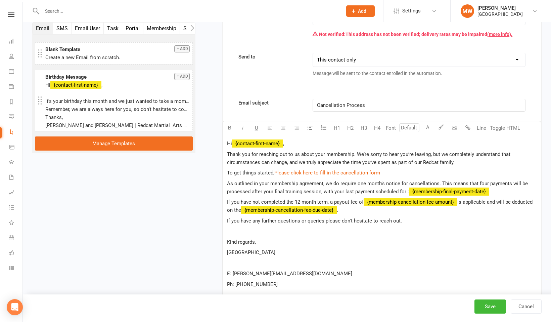
scroll to position [203, 0]
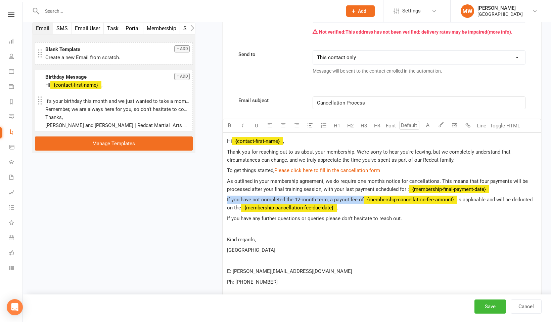
drag, startPoint x: 362, startPoint y: 199, endPoint x: 226, endPoint y: 194, distance: 136.0
click at [226, 194] on div "Hi ﻿ {contact-first-name} , Thank you for reaching out to us about your members…" at bounding box center [382, 324] width 318 height 383
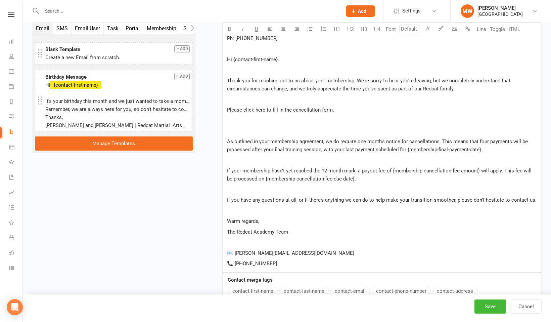
scroll to position [458, 0]
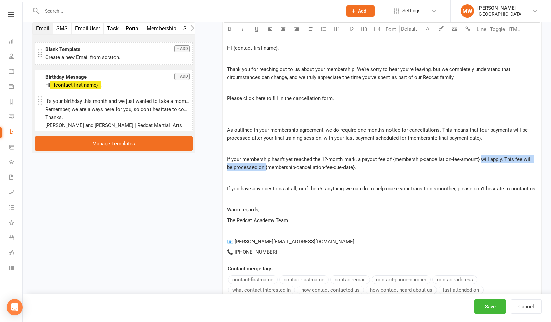
drag, startPoint x: 482, startPoint y: 159, endPoint x: 264, endPoint y: 168, distance: 218.0
click at [264, 168] on span "If your membership hasn’t yet reached the 12-month mark, a payout fee of {membe…" at bounding box center [380, 163] width 306 height 14
copy span "will apply. This fee will be processed on"
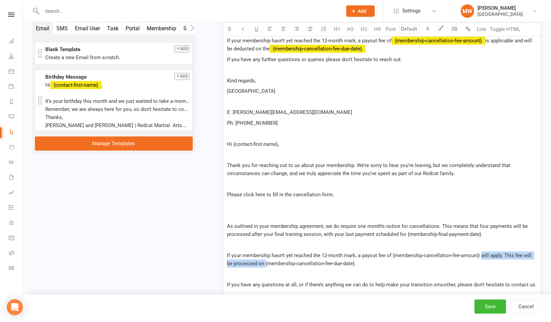
scroll to position [257, 0]
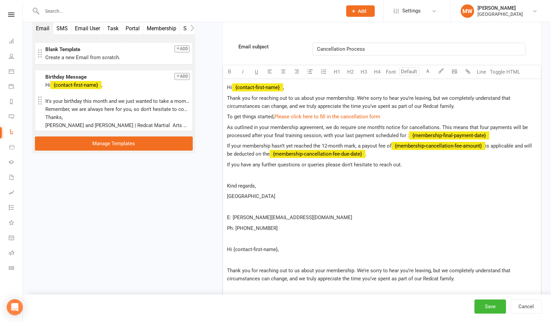
drag, startPoint x: 489, startPoint y: 146, endPoint x: 270, endPoint y: 155, distance: 219.7
click at [270, 155] on span "is applicable and will be deducted on the" at bounding box center [380, 150] width 306 height 14
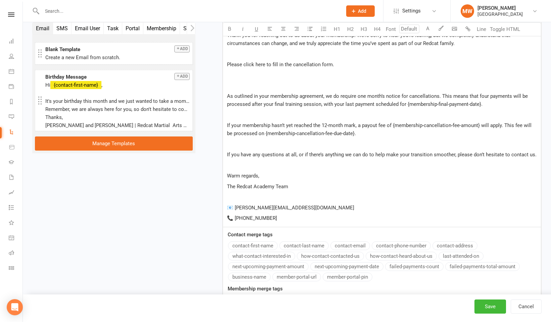
scroll to position [496, 0]
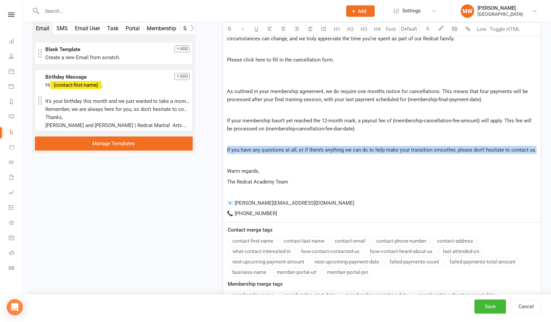
drag, startPoint x: 226, startPoint y: 150, endPoint x: 540, endPoint y: 147, distance: 314.5
click at [540, 147] on div "Hi ﻿ {contact-first-name} , Thank you for reaching out to us about your members…" at bounding box center [382, 30] width 318 height 383
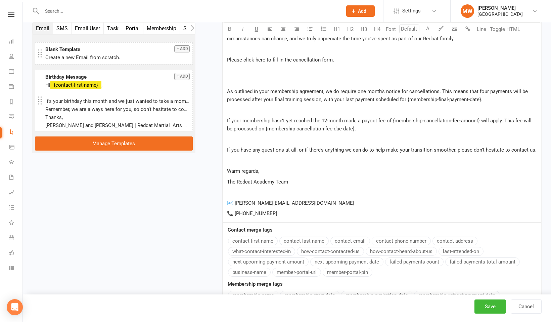
click at [458, 160] on p "﻿" at bounding box center [382, 160] width 310 height 8
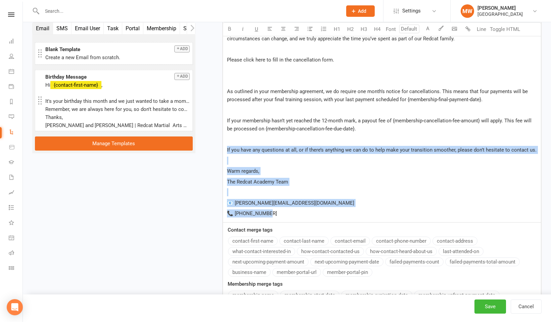
drag, startPoint x: 226, startPoint y: 149, endPoint x: 364, endPoint y: 218, distance: 154.8
click at [365, 218] on div "Hi ﻿ {contact-first-name} , Thank you for reaching out to us about your members…" at bounding box center [382, 30] width 318 height 383
copy div "If you have any questions at all, or if there’s anything we can do to help make…"
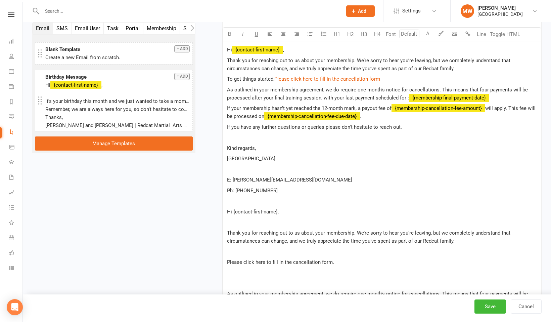
scroll to position [236, 0]
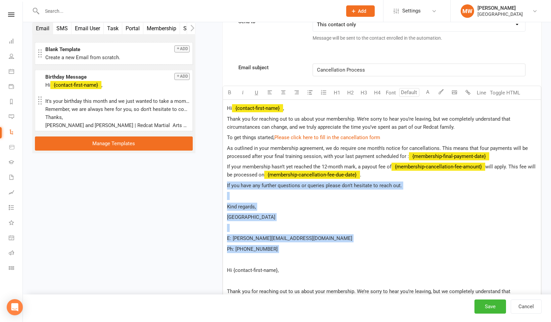
drag, startPoint x: 227, startPoint y: 185, endPoint x: 361, endPoint y: 260, distance: 153.8
click at [361, 260] on div "Hi ﻿ {contact-first-name} , Thank you for reaching out to us about your members…" at bounding box center [382, 291] width 318 height 383
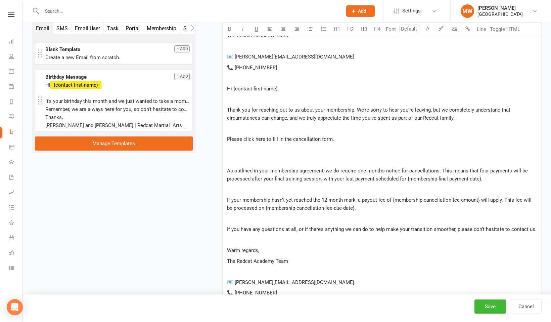
scroll to position [425, 0]
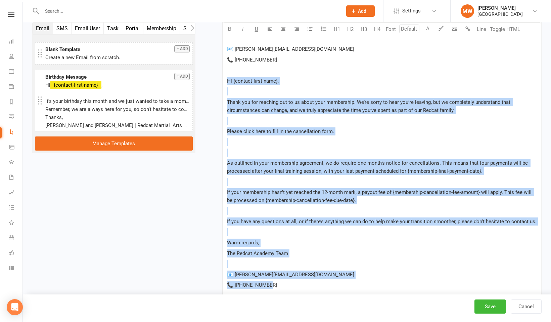
drag, startPoint x: 226, startPoint y: 79, endPoint x: 355, endPoint y: 290, distance: 247.5
click at [355, 290] on div "Hi ﻿ {contact-first-name} , Thank you for reaching out to us about your members…" at bounding box center [382, 102] width 318 height 383
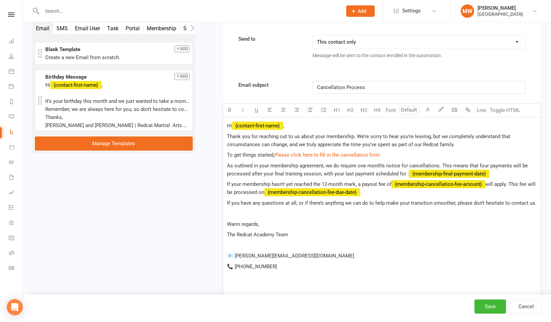
scroll to position [206, 0]
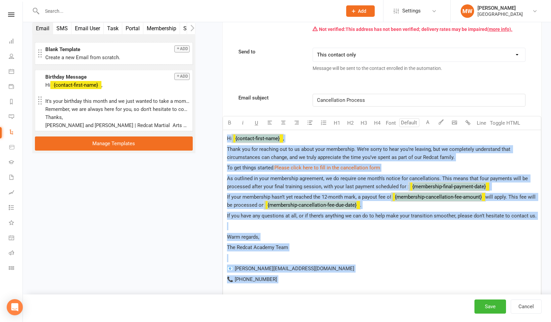
drag, startPoint x: 272, startPoint y: 288, endPoint x: 226, endPoint y: 139, distance: 156.4
click at [226, 139] on div "Hi ﻿ {contact-first-name} , Thank you for reaching out to us about your members…" at bounding box center [382, 219] width 318 height 179
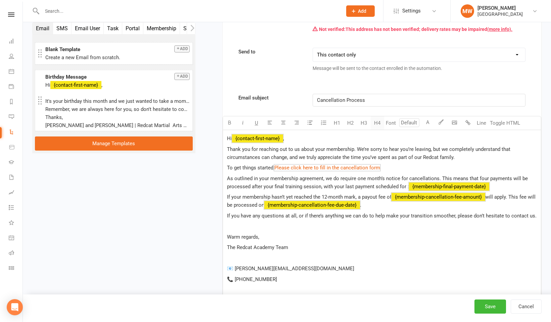
click at [378, 124] on button "H4" at bounding box center [377, 122] width 13 height 13
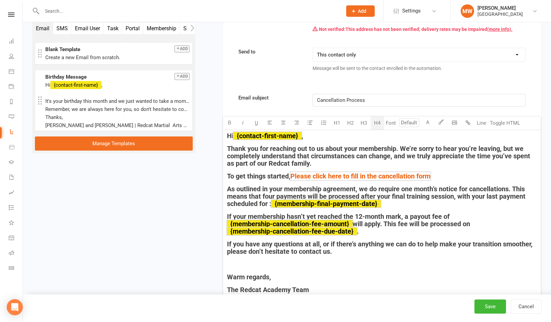
click at [446, 171] on div "Hi ﻿ {contact-first-name} , Thank you for reaching out to us about your members…" at bounding box center [382, 245] width 318 height 230
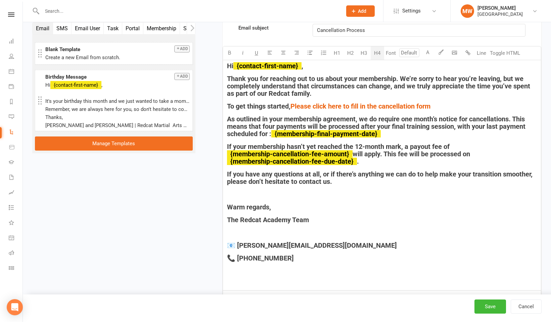
scroll to position [276, 0]
click at [358, 161] on span "." at bounding box center [358, 161] width 2 height 8
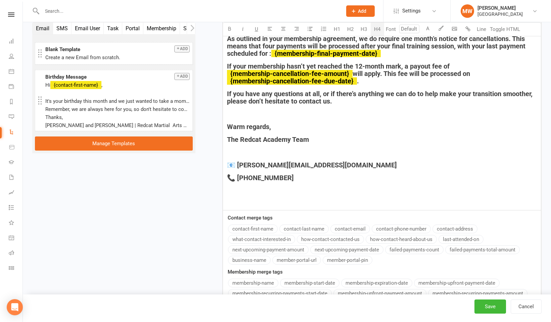
scroll to position [359, 0]
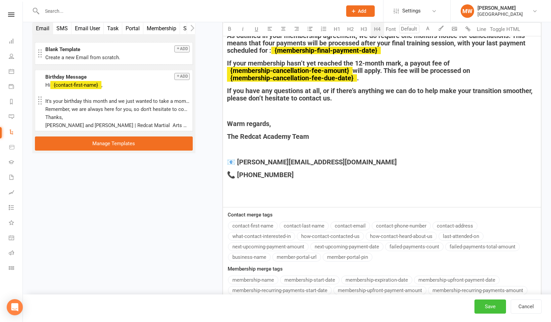
click at [488, 304] on button "Save" at bounding box center [490, 306] width 32 height 14
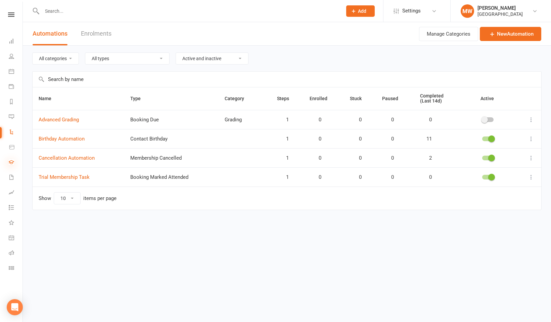
click at [12, 161] on icon at bounding box center [11, 161] width 5 height 5
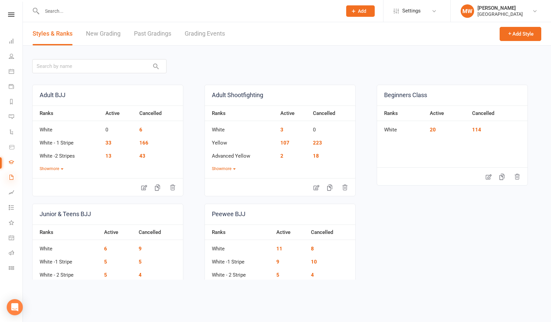
click at [13, 178] on icon at bounding box center [11, 176] width 5 height 5
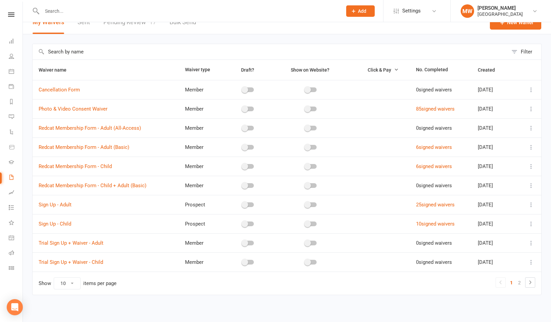
scroll to position [13, 0]
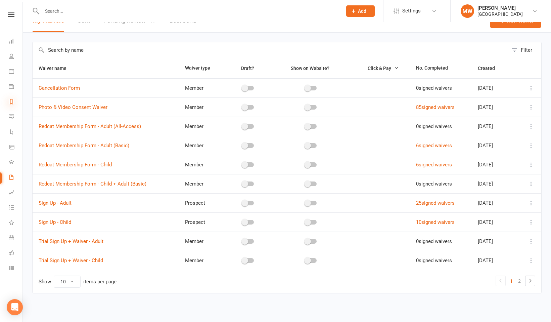
click at [10, 100] on icon at bounding box center [11, 101] width 5 height 5
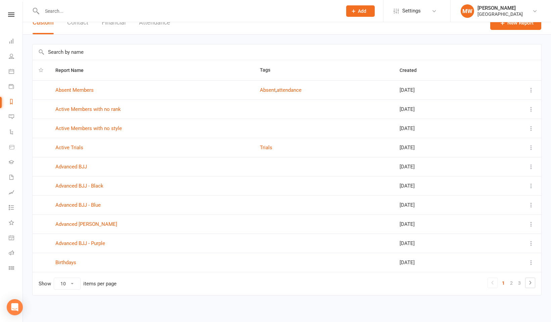
scroll to position [13, 0]
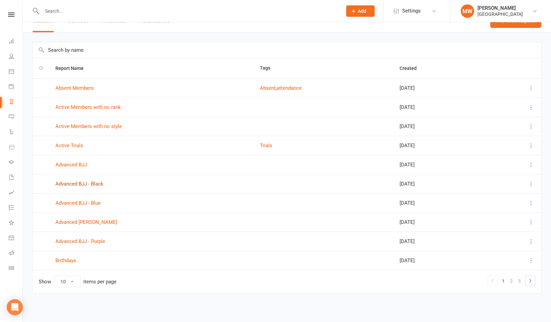
click at [95, 183] on link "Advanced BJJ - Black" at bounding box center [79, 184] width 48 height 6
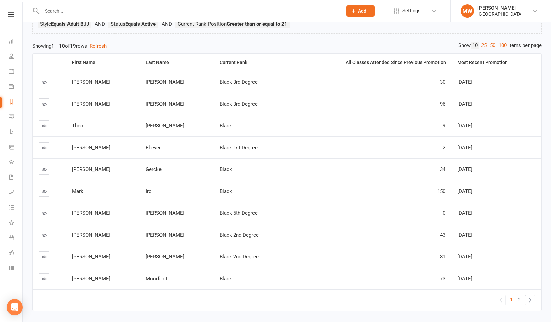
scroll to position [71, 0]
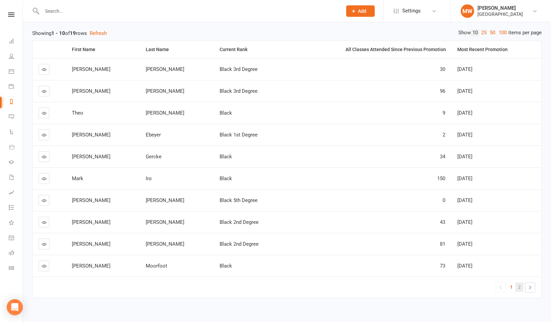
click at [520, 288] on span "2" at bounding box center [519, 286] width 3 height 9
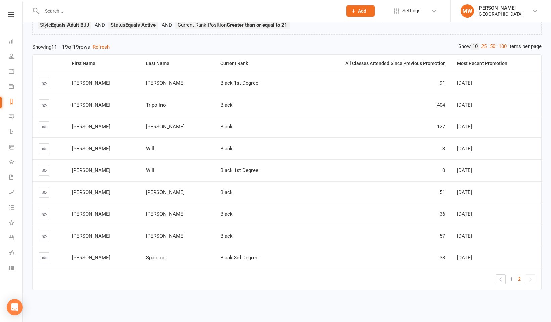
scroll to position [57, 0]
click at [488, 45] on link "50" at bounding box center [492, 46] width 9 height 7
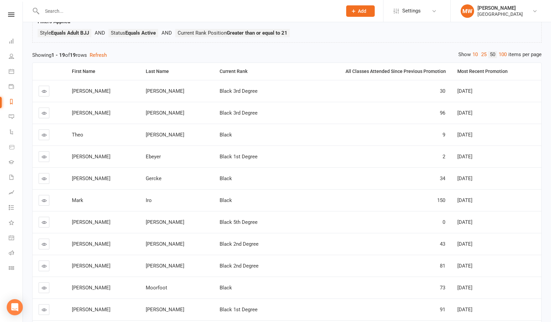
scroll to position [63, 0]
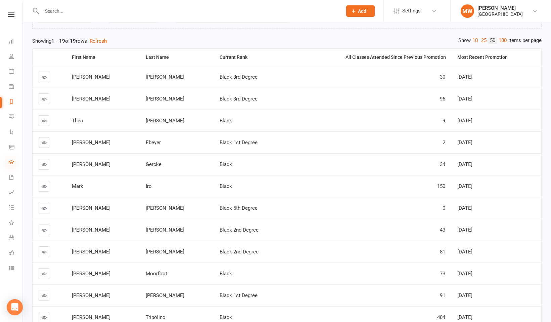
click at [10, 160] on icon at bounding box center [11, 161] width 5 height 5
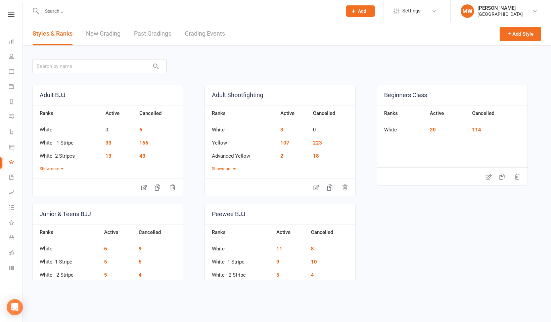
click at [197, 34] on link "Grading Events" at bounding box center [205, 33] width 40 height 23
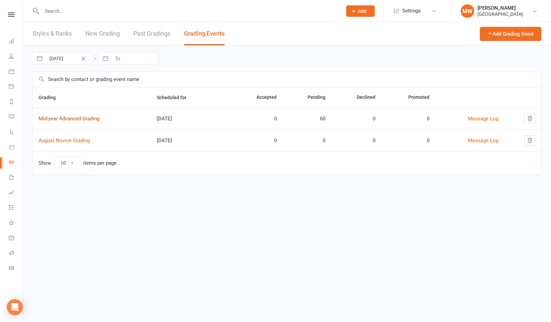
click at [84, 120] on link "Mid-year Advanced Grading" at bounding box center [69, 118] width 61 height 6
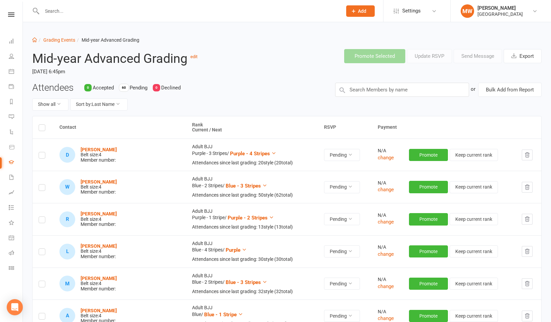
click at [186, 124] on th "Rank Current / Next" at bounding box center [252, 127] width 132 height 22
click at [119, 103] on icon at bounding box center [117, 103] width 5 height 5
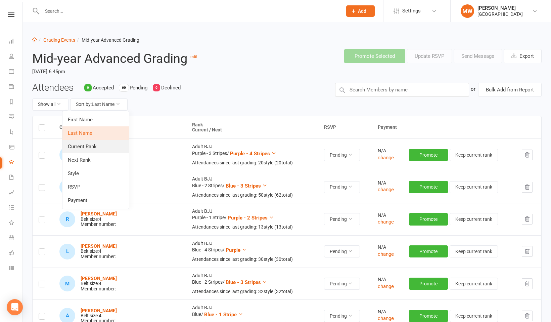
click at [97, 148] on link "Current Rank" at bounding box center [95, 146] width 66 height 13
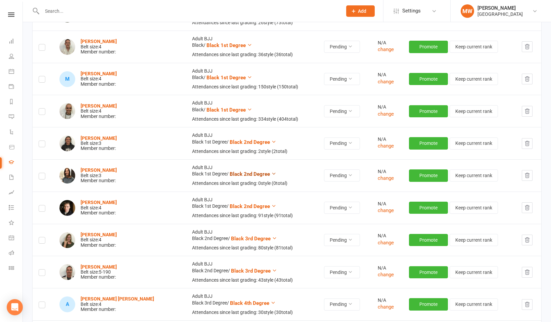
scroll to position [1653, 0]
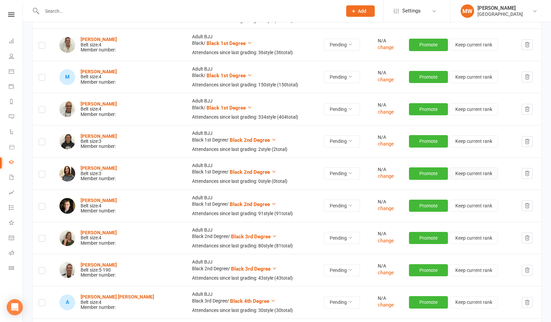
click at [453, 174] on button "Keep current rank" at bounding box center [473, 173] width 48 height 12
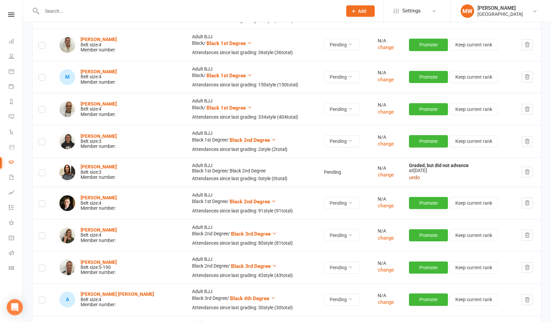
click at [409, 178] on button "undo" at bounding box center [414, 177] width 11 height 8
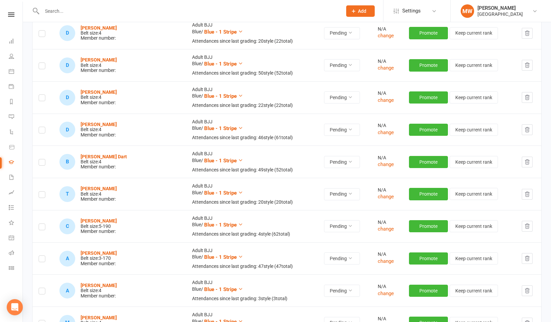
scroll to position [0, 0]
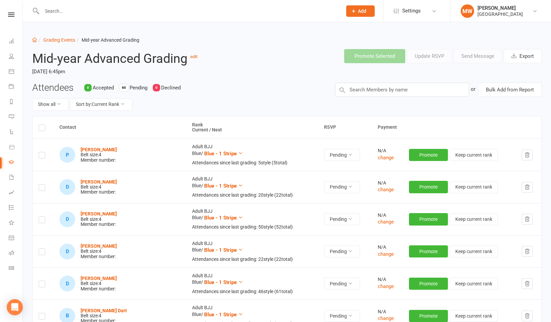
click at [41, 156] on label at bounding box center [42, 156] width 7 height 0
click at [41, 152] on input "checkbox" at bounding box center [42, 152] width 7 height 0
click at [42, 188] on label at bounding box center [42, 188] width 7 height 0
click at [42, 184] on input "checkbox" at bounding box center [42, 184] width 7 height 0
click at [42, 221] on label at bounding box center [42, 221] width 7 height 0
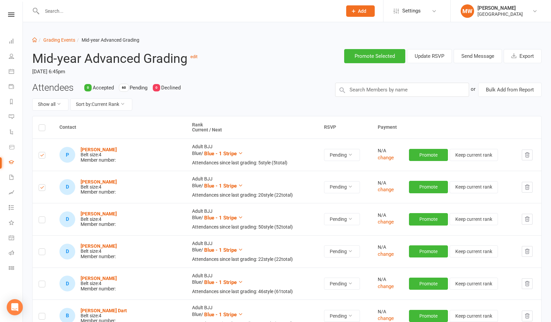
click at [42, 216] on input "checkbox" at bounding box center [42, 216] width 7 height 0
click at [41, 156] on label at bounding box center [42, 156] width 7 height 0
click at [41, 152] on input "checkbox" at bounding box center [42, 152] width 7 height 0
click at [41, 188] on label at bounding box center [42, 188] width 7 height 0
click at [41, 184] on input "checkbox" at bounding box center [42, 184] width 7 height 0
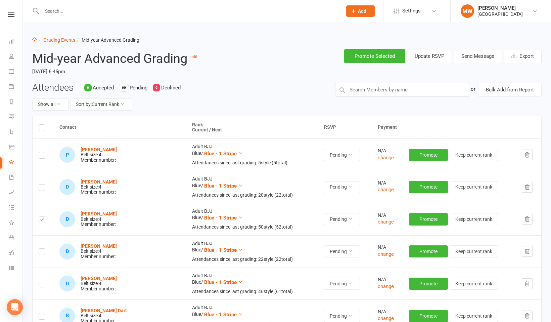
click at [42, 214] on td at bounding box center [43, 219] width 21 height 32
click at [42, 221] on label at bounding box center [42, 221] width 7 height 0
click at [42, 216] on input "checkbox" at bounding box center [42, 216] width 7 height 0
click at [254, 53] on div "Promote Selected Update RSVP Send Message Export" at bounding box center [395, 56] width 303 height 25
click at [13, 15] on icon at bounding box center [11, 14] width 6 height 4
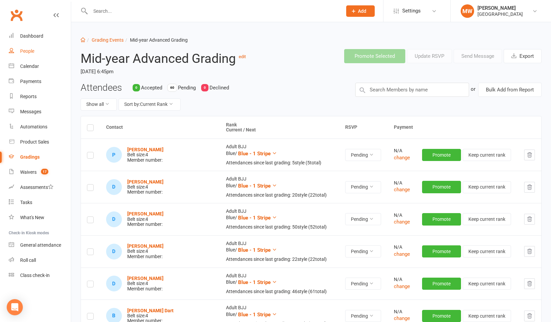
click at [30, 49] on div "People" at bounding box center [27, 50] width 14 height 5
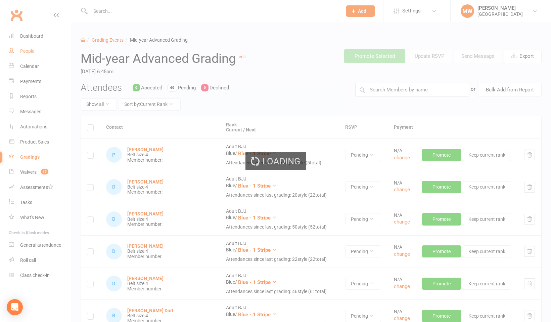
select select "100"
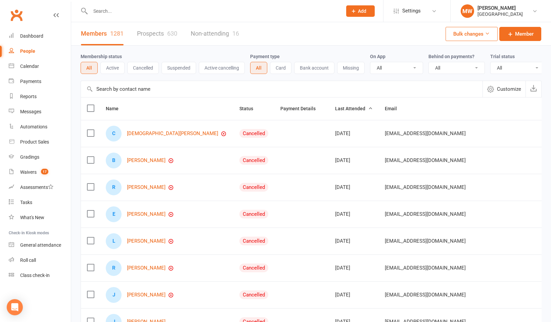
click at [131, 12] on input "text" at bounding box center [212, 10] width 249 height 9
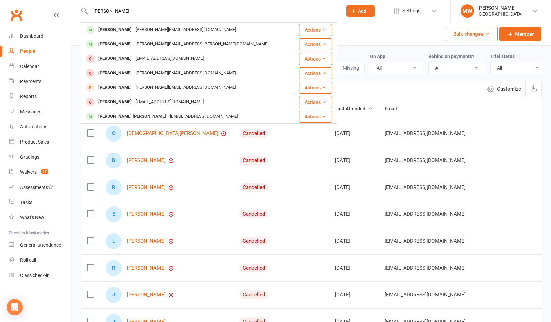
type input "[PERSON_NAME]"
drag, startPoint x: 135, startPoint y: 12, endPoint x: 86, endPoint y: 11, distance: 49.3
click at [86, 11] on div "[PERSON_NAME] [PERSON_NAME] [PERSON_NAME][EMAIL_ADDRESS][DOMAIN_NAME] Actions […" at bounding box center [209, 11] width 257 height 22
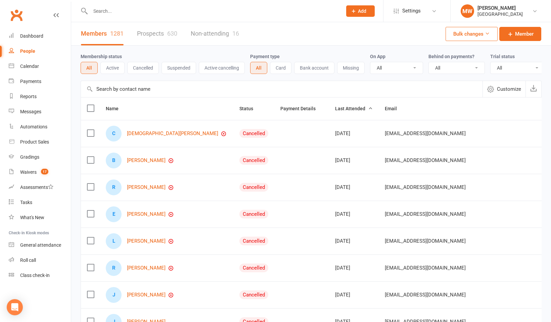
click at [108, 13] on input "text" at bounding box center [212, 10] width 249 height 9
click at [107, 13] on input "text" at bounding box center [212, 10] width 249 height 9
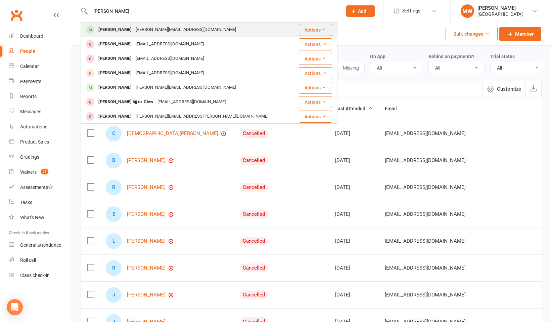
type input "[PERSON_NAME]"
click at [119, 29] on div "[PERSON_NAME]" at bounding box center [114, 30] width 37 height 10
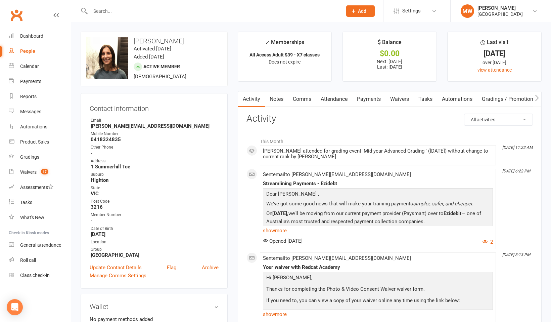
click at [121, 254] on strong "[GEOGRAPHIC_DATA]" at bounding box center [155, 255] width 128 height 6
click at [111, 10] on input "text" at bounding box center [212, 10] width 249 height 9
click at [536, 10] on icon at bounding box center [534, 10] width 5 height 5
click at [169, 13] on input "text" at bounding box center [212, 10] width 249 height 9
click at [26, 49] on div "People" at bounding box center [27, 50] width 15 height 5
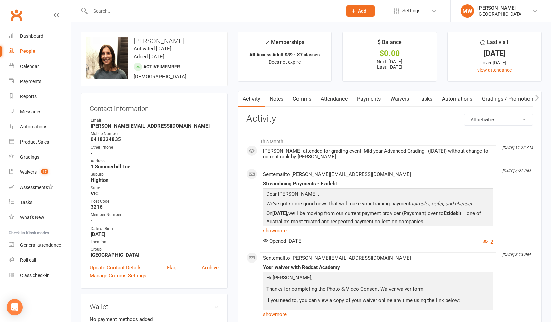
select select "100"
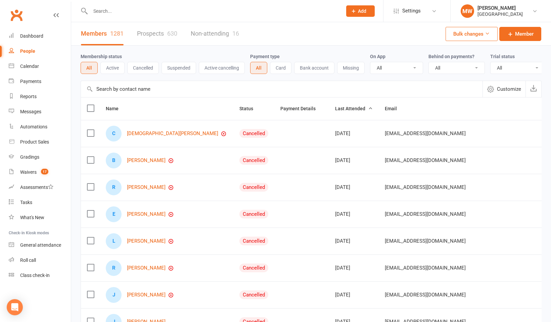
click at [110, 14] on input "text" at bounding box center [212, 10] width 249 height 9
type input "[PERSON_NAME]"
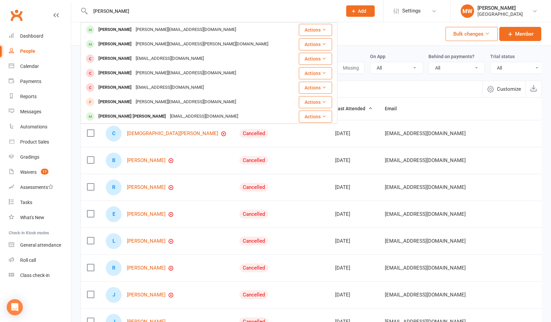
drag, startPoint x: 144, startPoint y: 13, endPoint x: 81, endPoint y: 13, distance: 63.8
click at [80, 13] on react-component "[PERSON_NAME] [PERSON_NAME] [PERSON_NAME][EMAIL_ADDRESS][DOMAIN_NAME] Actions […" at bounding box center [168, 11] width 337 height 22
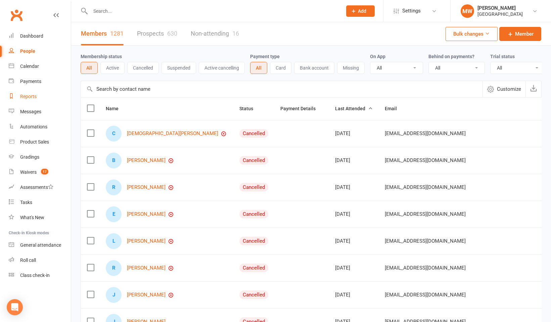
click at [32, 98] on div "Reports" at bounding box center [28, 96] width 16 height 5
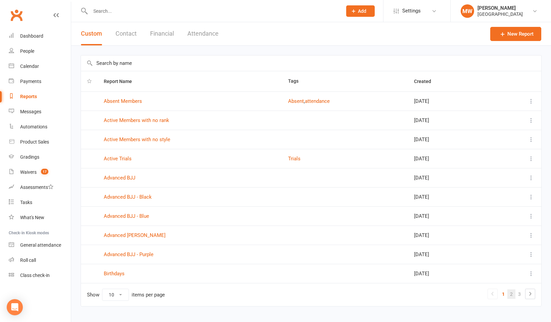
click at [511, 295] on link "2" at bounding box center [511, 293] width 8 height 9
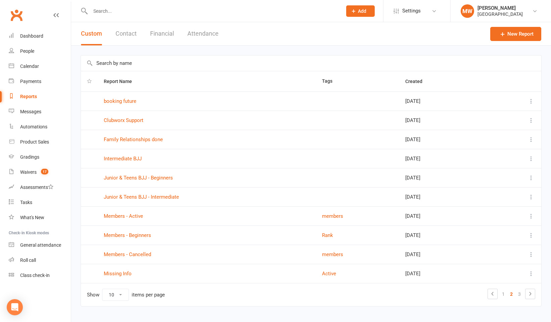
click at [511, 295] on link "2" at bounding box center [511, 293] width 8 height 9
click at [518, 292] on link "3" at bounding box center [519, 293] width 8 height 9
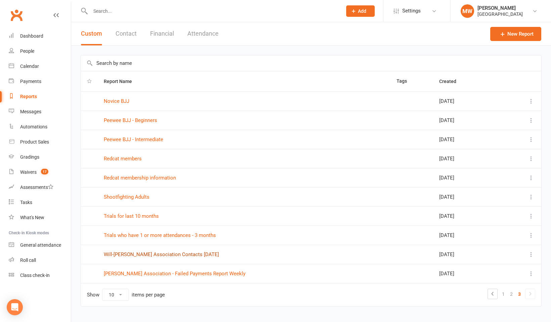
click at [148, 255] on link "Will-[PERSON_NAME] Association Contacts [DATE]" at bounding box center [161, 254] width 115 height 6
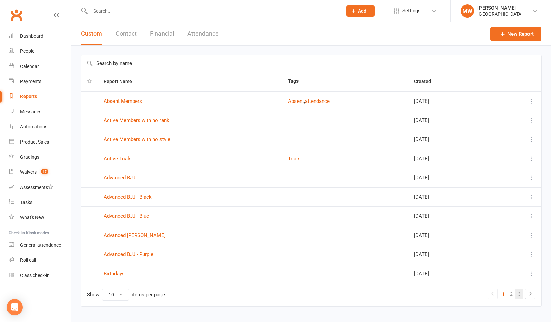
click at [519, 295] on link "3" at bounding box center [519, 293] width 8 height 9
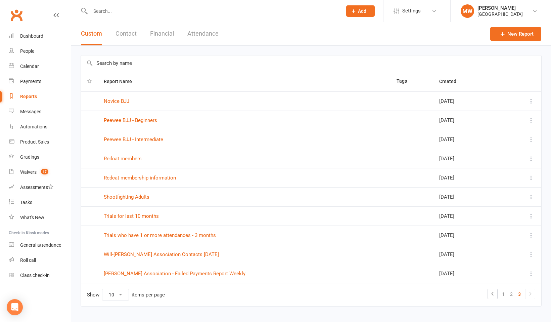
click at [529, 290] on icon at bounding box center [530, 293] width 8 height 8
click at [521, 294] on link "3" at bounding box center [519, 293] width 8 height 9
click at [184, 275] on link "[PERSON_NAME] Association - Failed Payments Report Weekly" at bounding box center [175, 273] width 142 height 6
